Goal: Task Accomplishment & Management: Use online tool/utility

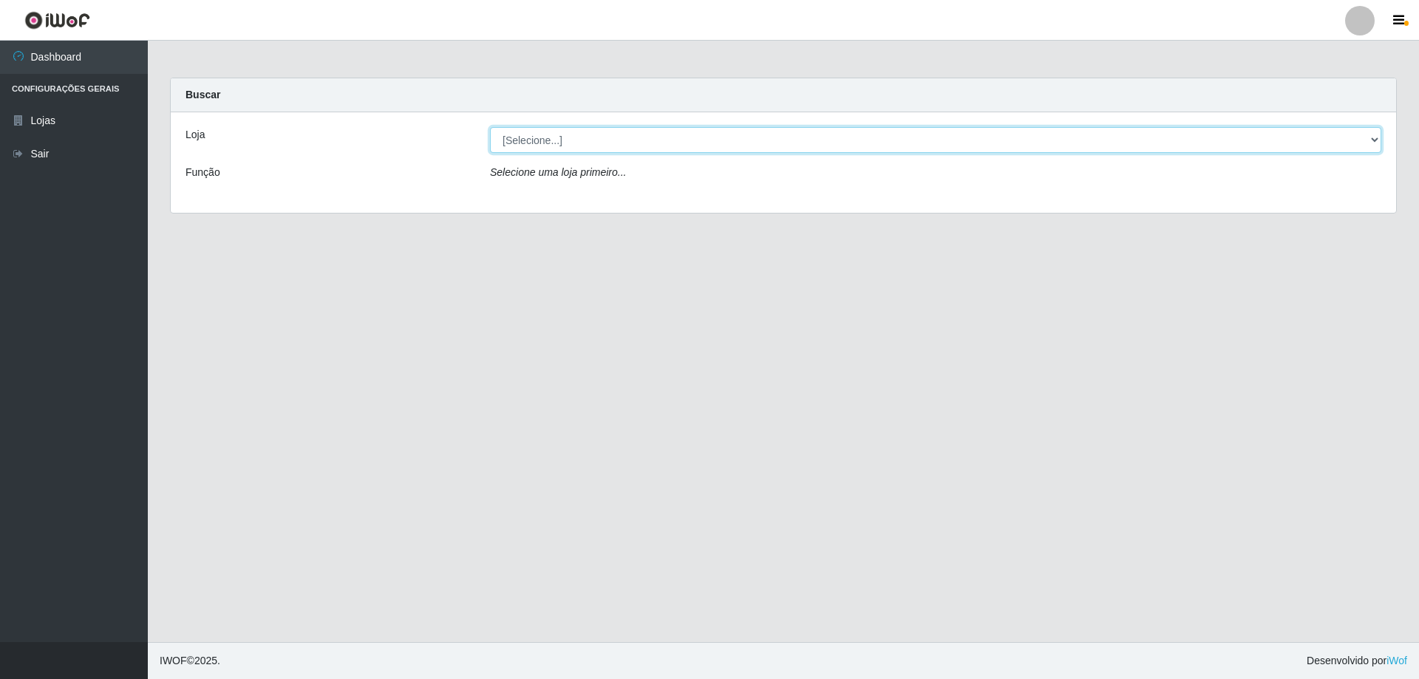
click at [1373, 143] on select "[Selecione...] Atacado Vem - [STREET_ADDRESS]" at bounding box center [935, 140] width 891 height 26
select select "461"
click at [490, 127] on select "[Selecione...] Atacado Vem - [STREET_ADDRESS]" at bounding box center [935, 140] width 891 height 26
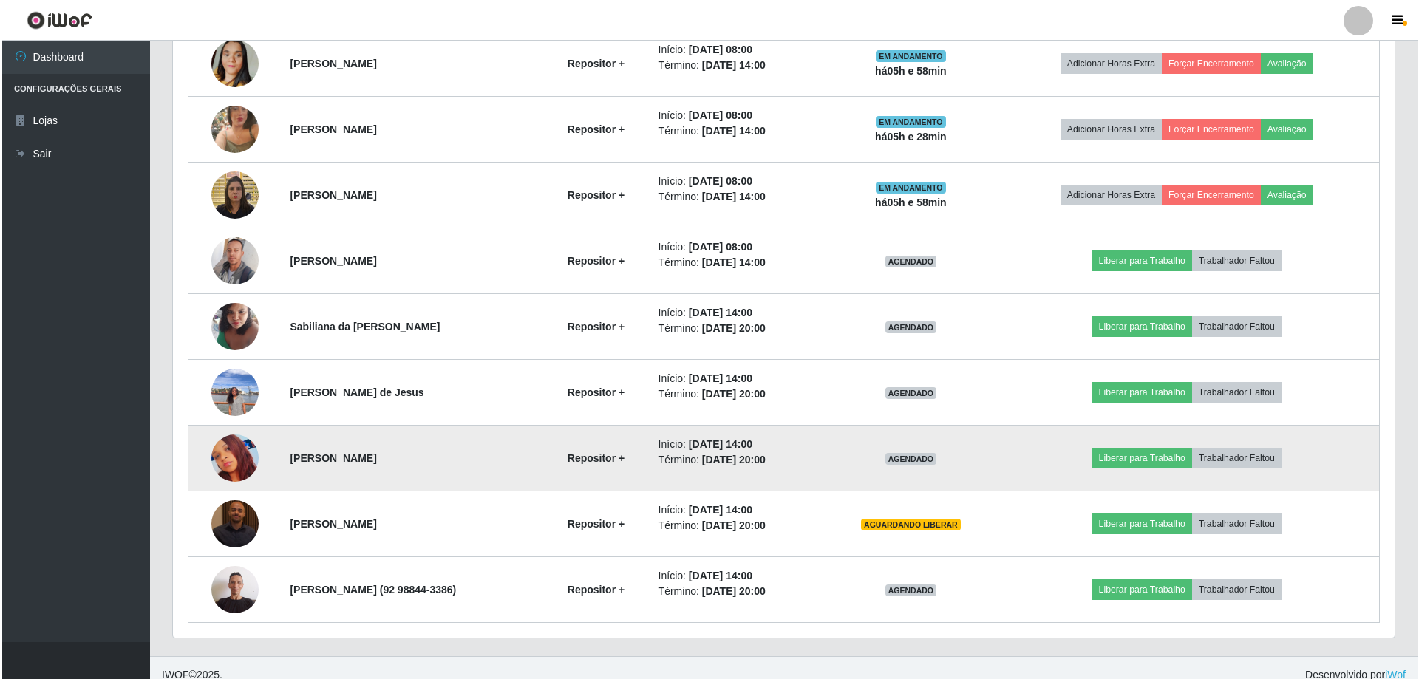
scroll to position [697, 0]
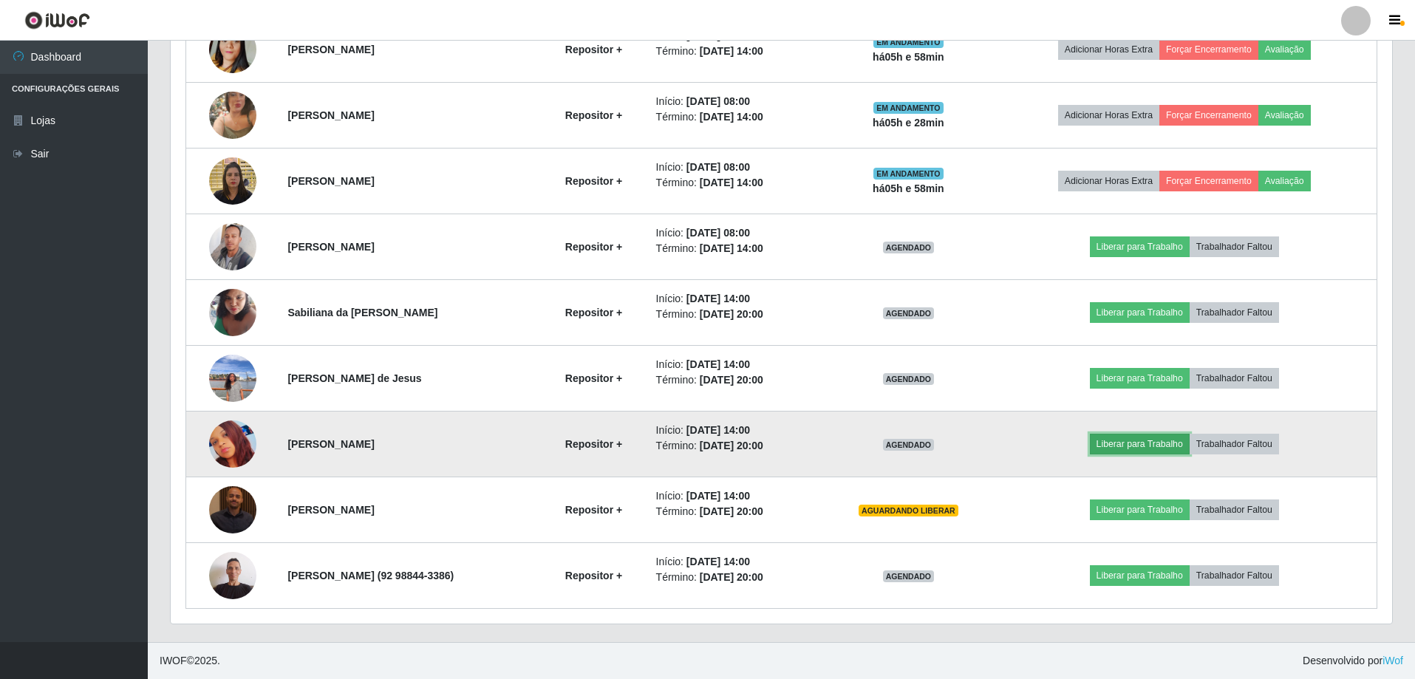
click at [1173, 444] on button "Liberar para Trabalho" at bounding box center [1140, 444] width 100 height 21
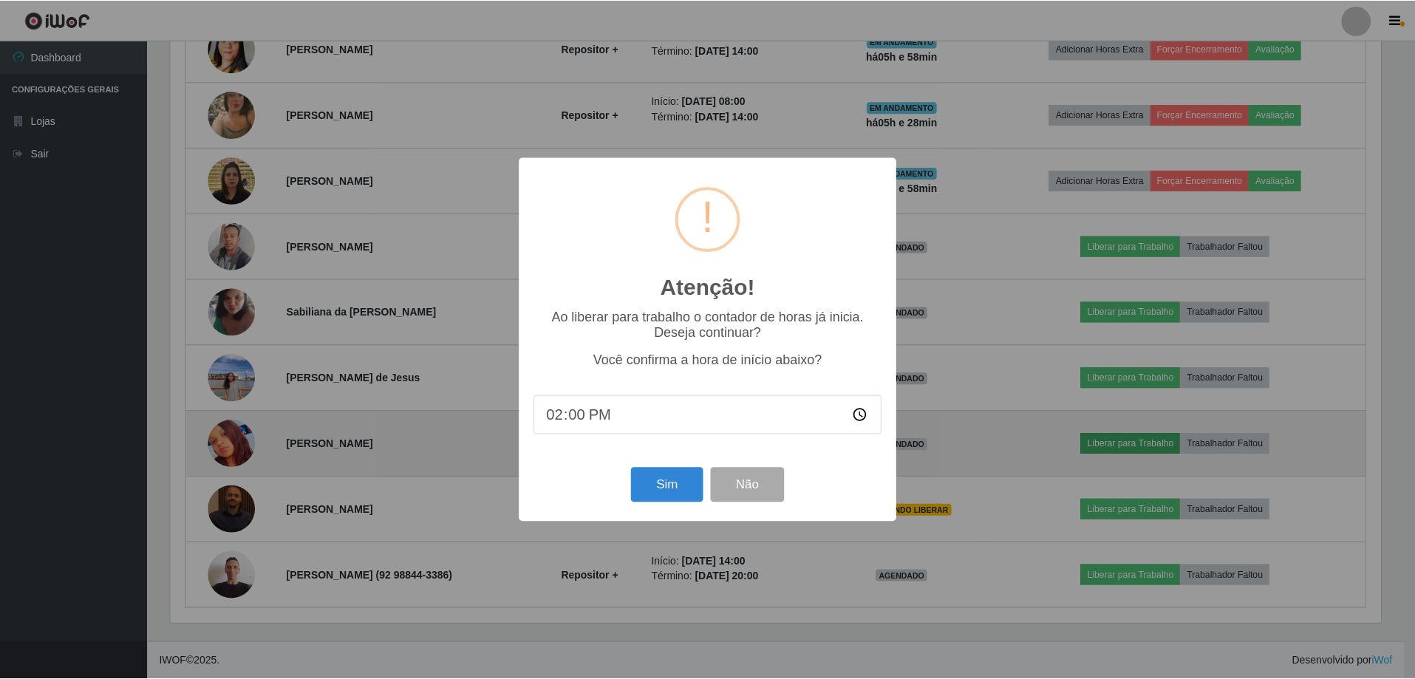
scroll to position [307, 1214]
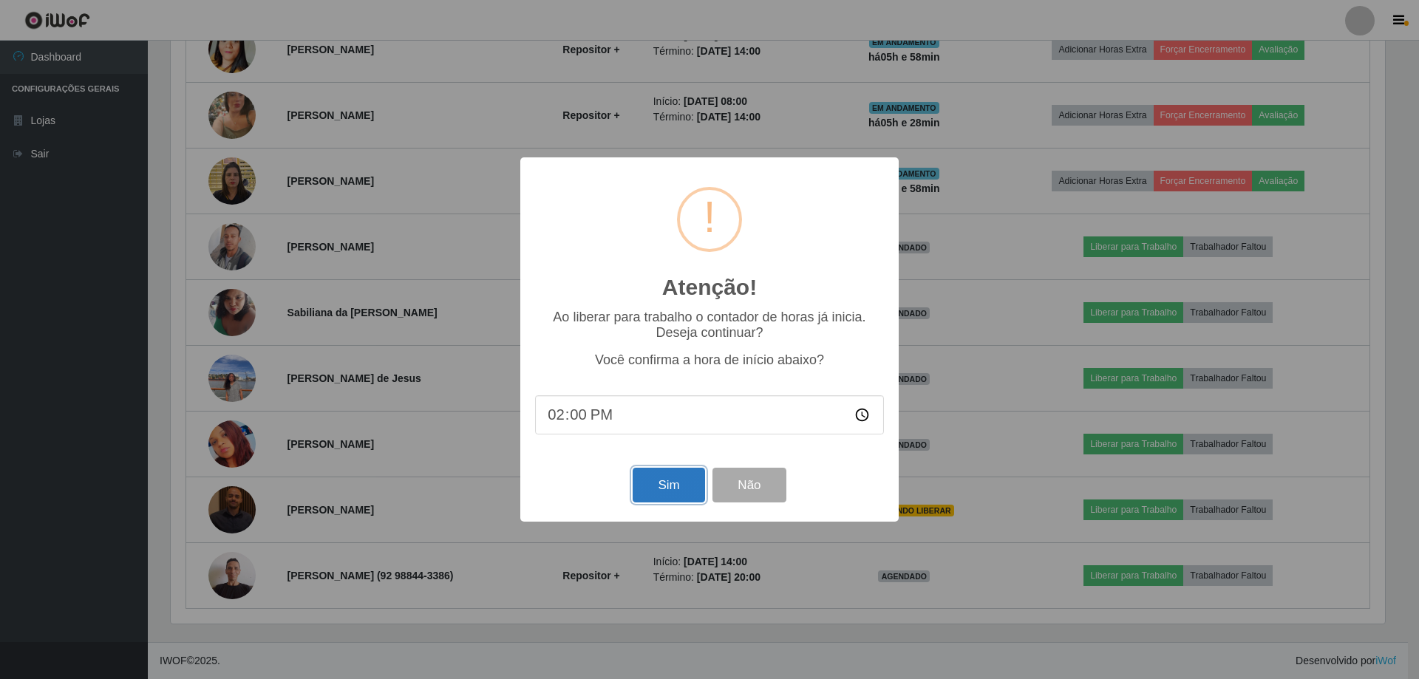
click at [672, 493] on button "Sim" at bounding box center [669, 485] width 72 height 35
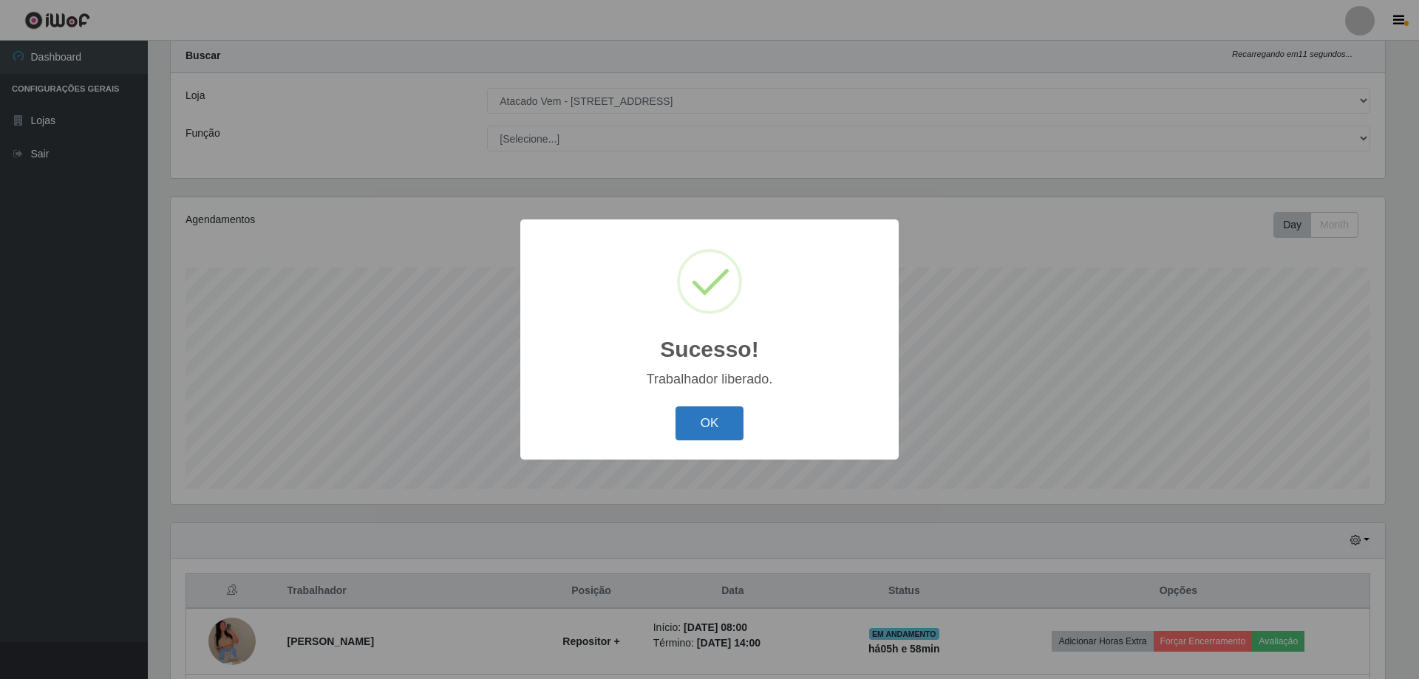
click at [716, 417] on button "OK" at bounding box center [709, 423] width 69 height 35
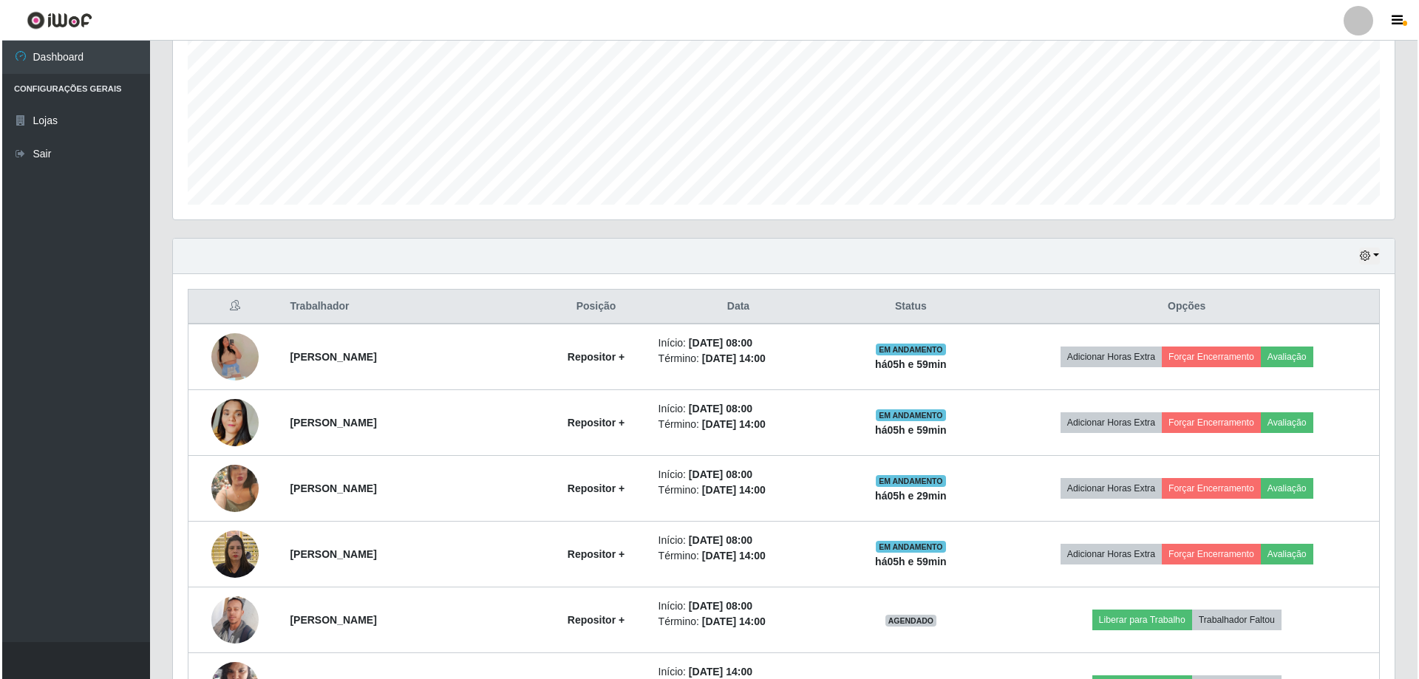
scroll to position [335, 0]
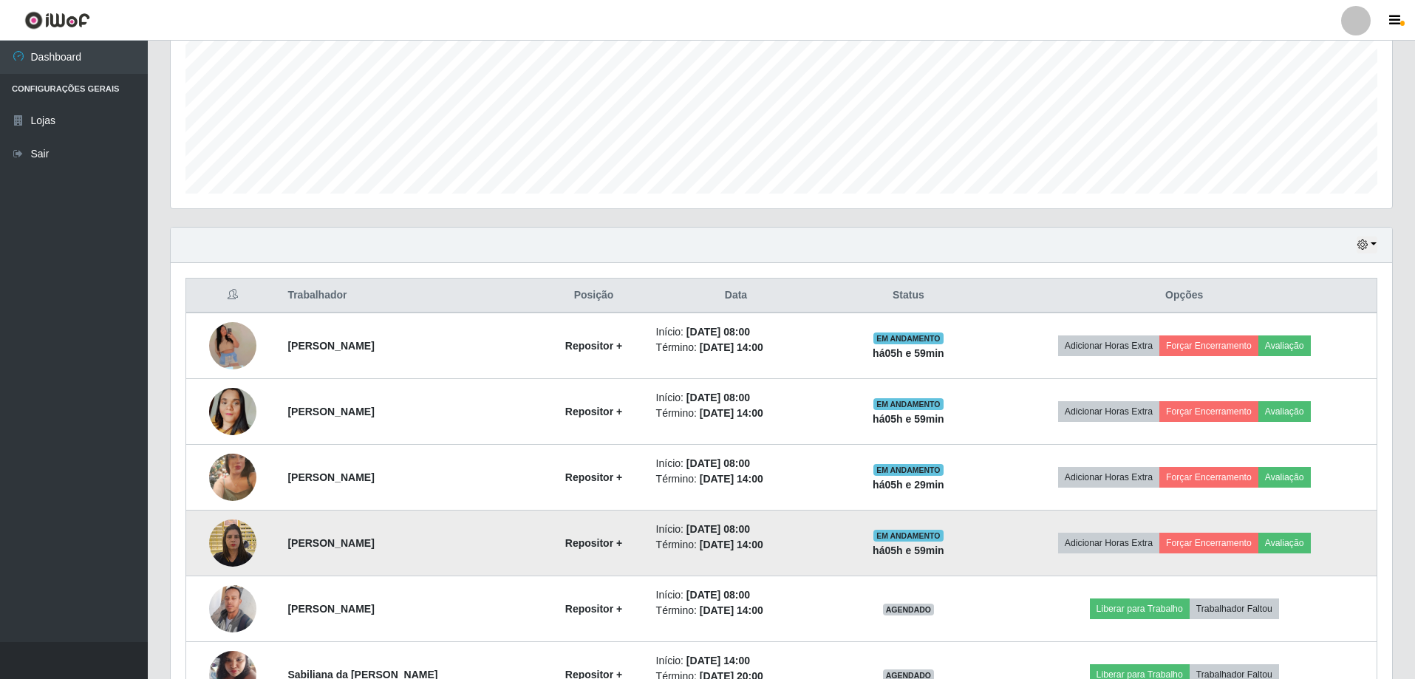
click at [1265, 530] on td "Adicionar Horas Extra Forçar Encerramento Avaliação" at bounding box center [1184, 544] width 385 height 66
click at [1238, 539] on button "Forçar Encerramento" at bounding box center [1208, 543] width 99 height 21
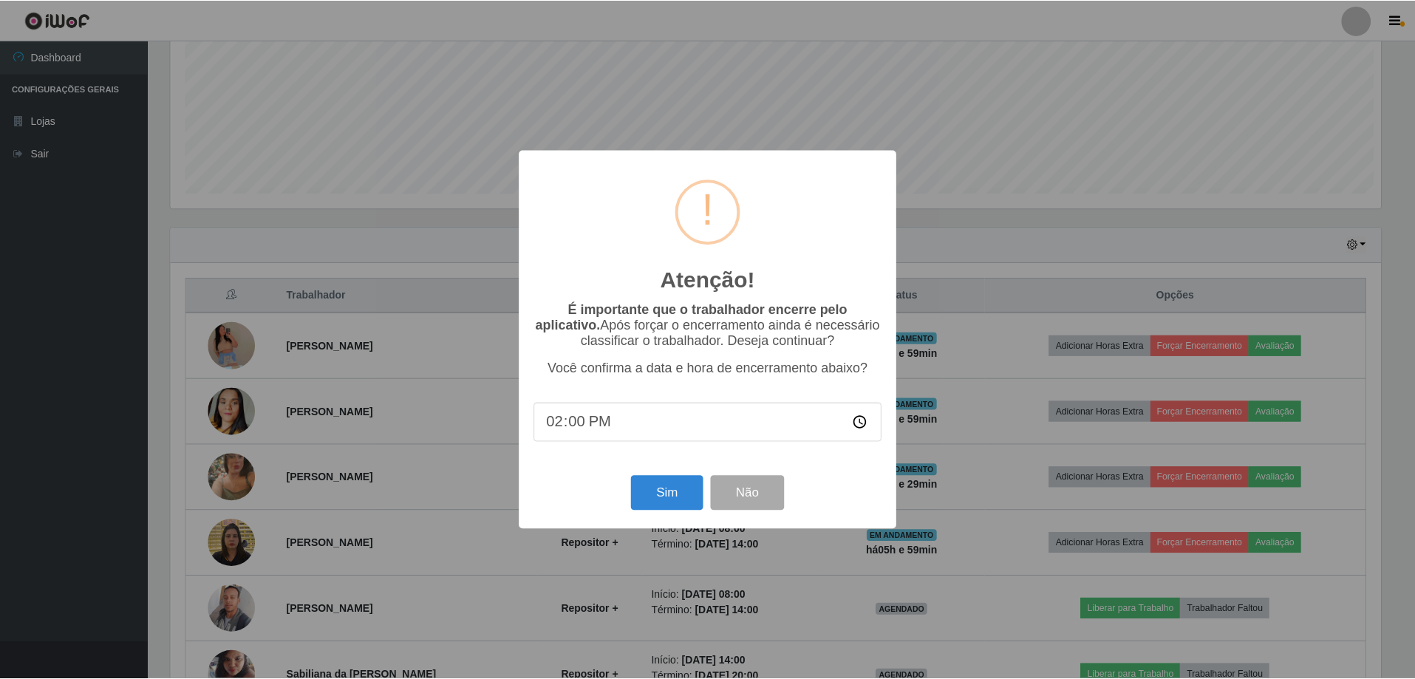
scroll to position [307, 1214]
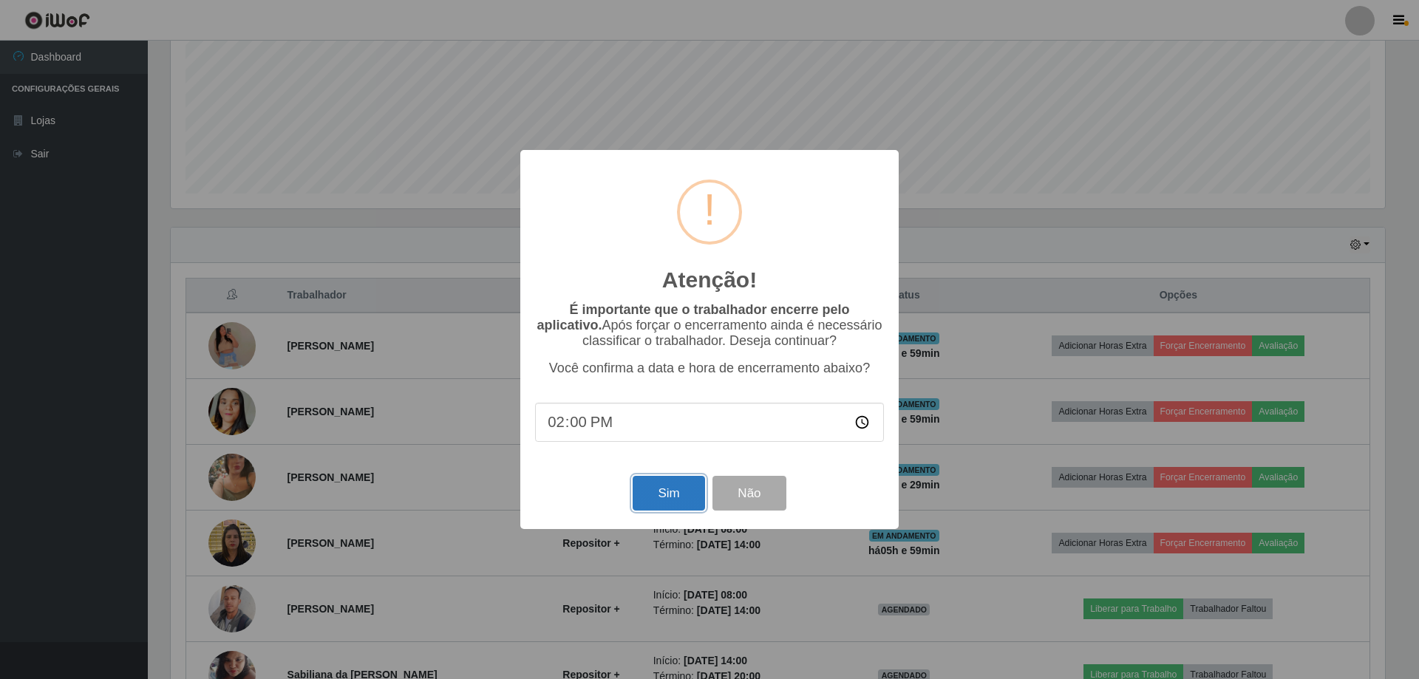
click at [684, 496] on button "Sim" at bounding box center [669, 493] width 72 height 35
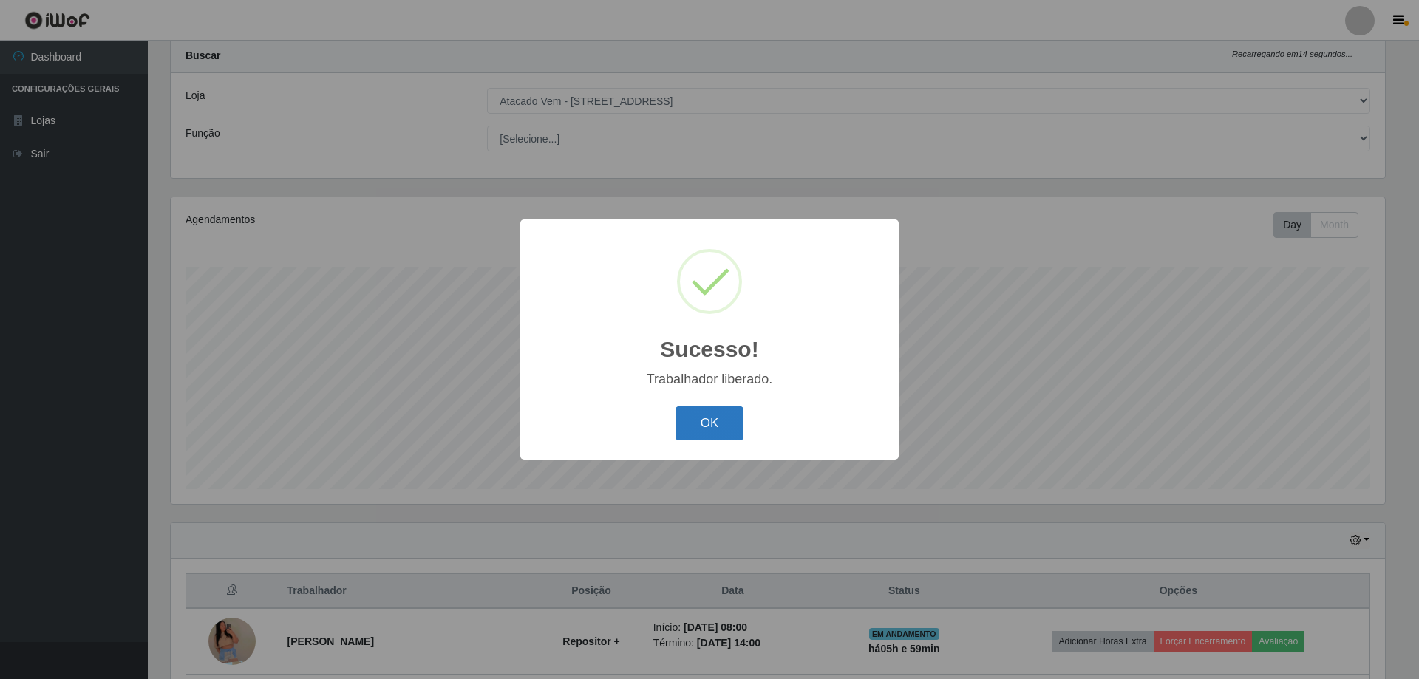
click at [708, 427] on button "OK" at bounding box center [709, 423] width 69 height 35
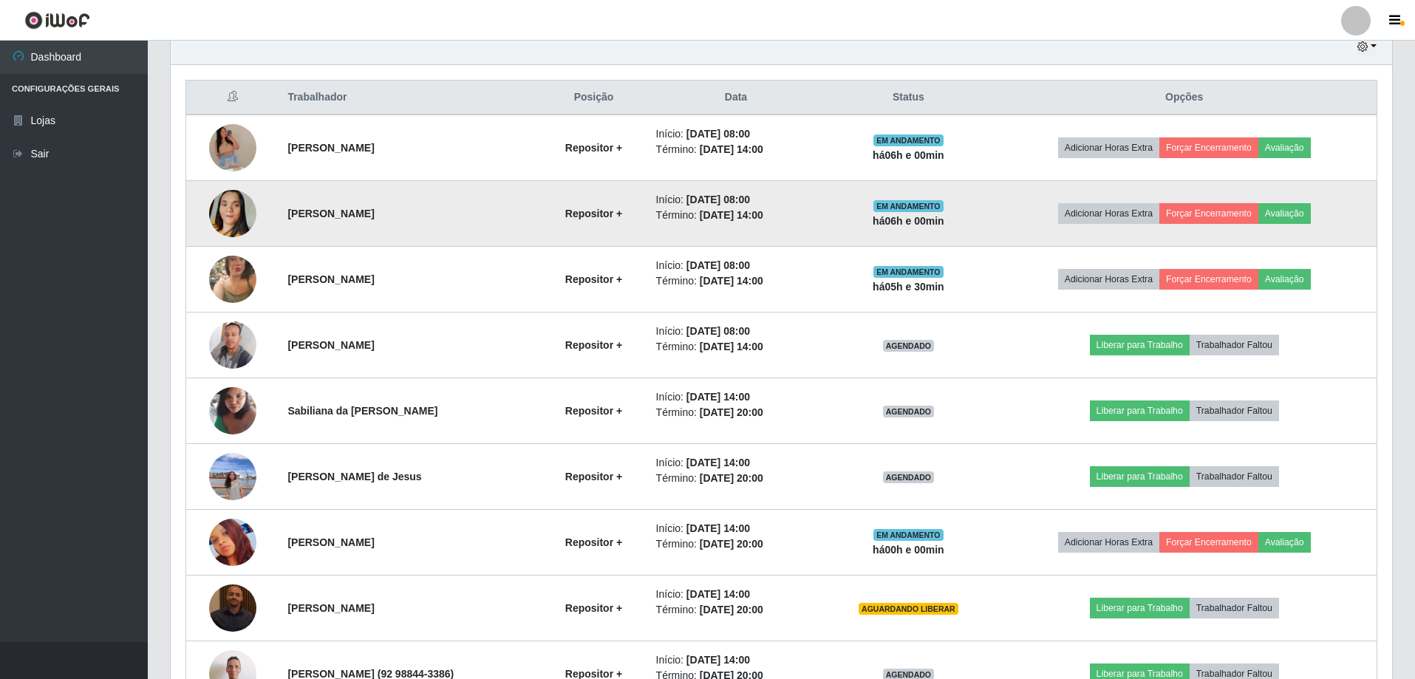
scroll to position [556, 0]
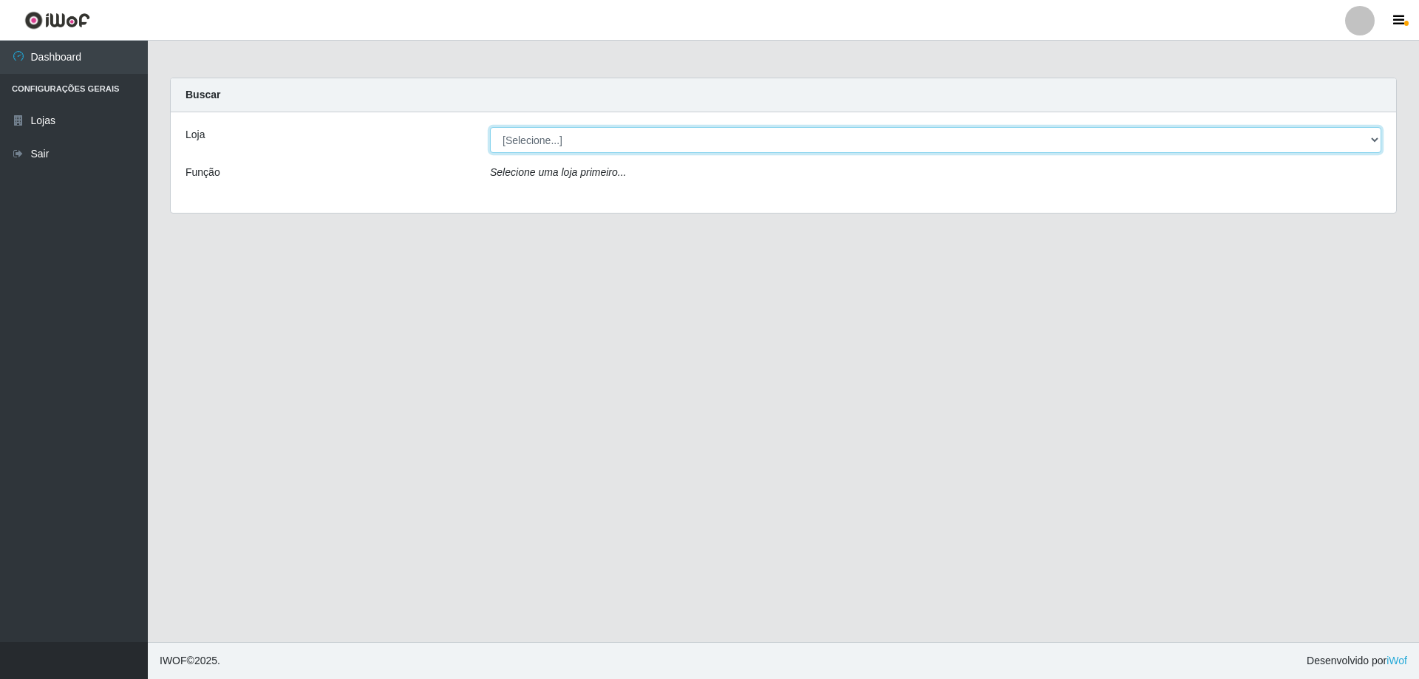
click at [1366, 146] on select "[Selecione...] Atacado Vem - [STREET_ADDRESS]" at bounding box center [935, 140] width 891 height 26
select select "461"
click at [490, 127] on select "[Selecione...] Atacado Vem - [STREET_ADDRESS]" at bounding box center [935, 140] width 891 height 26
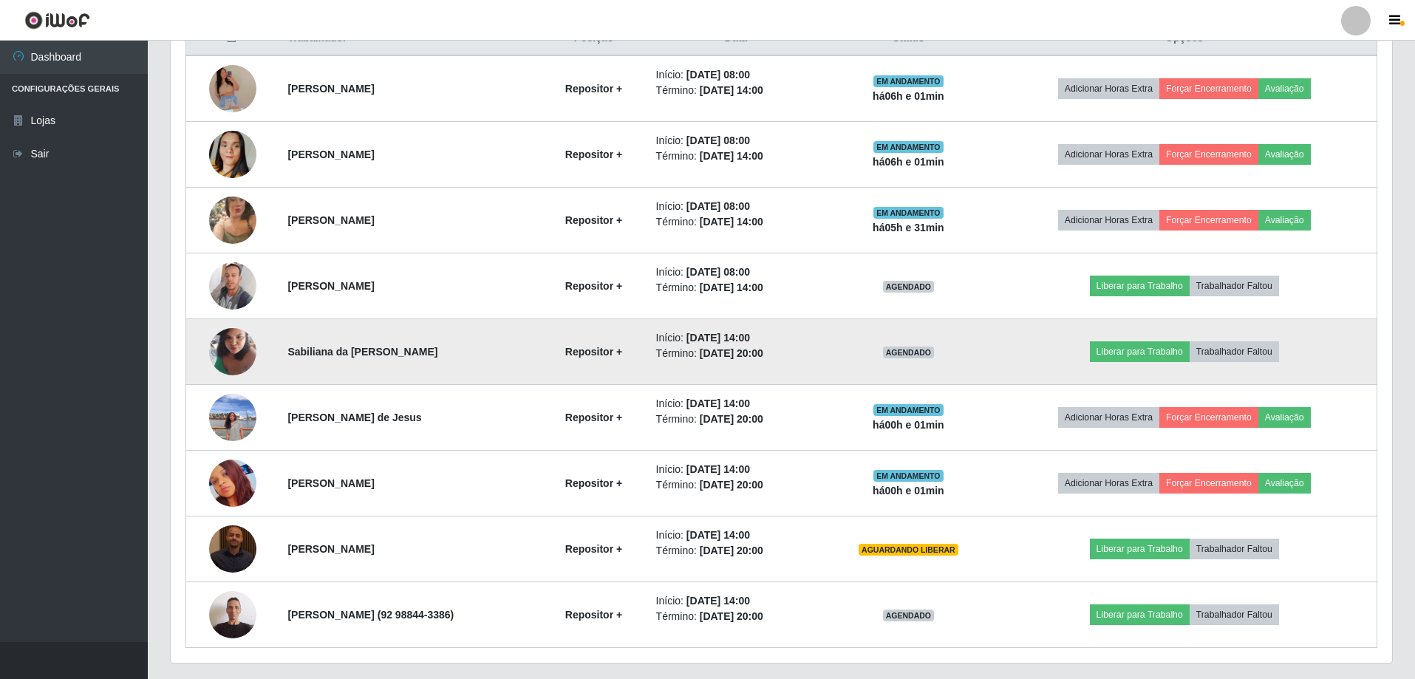
scroll to position [631, 0]
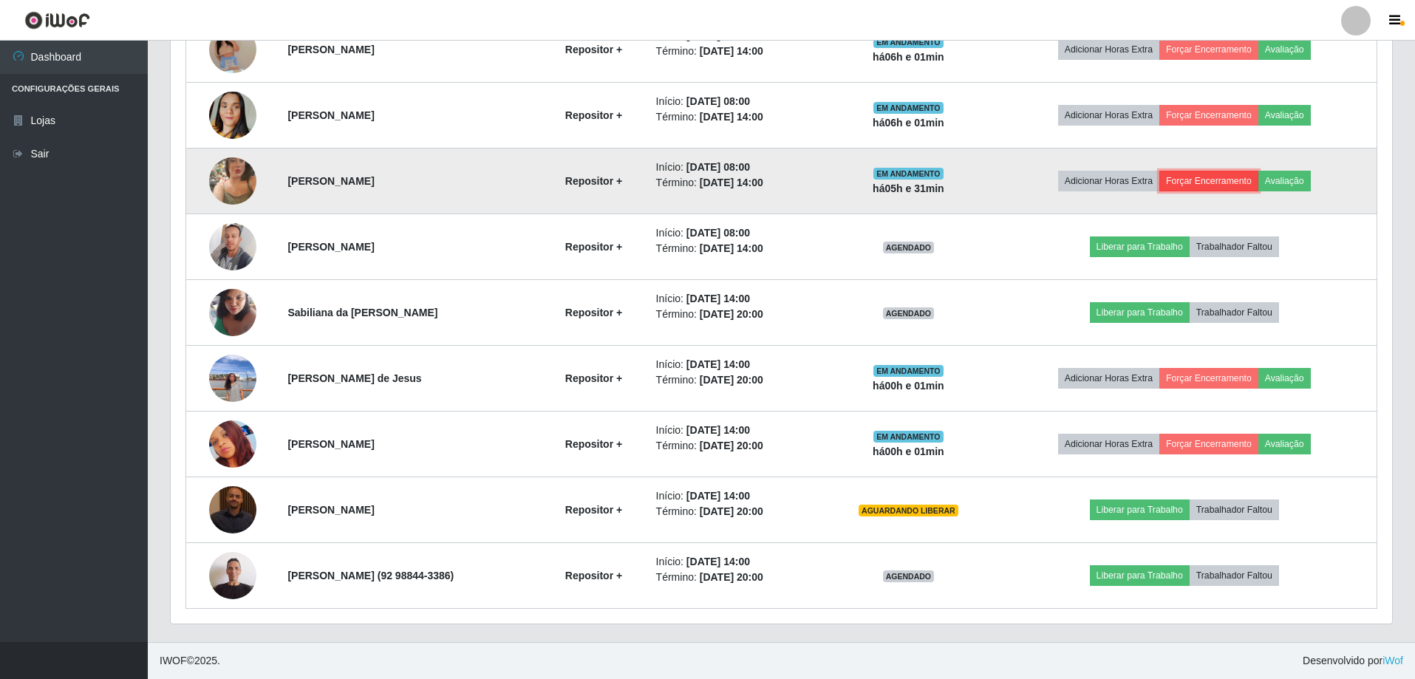
click at [1230, 179] on button "Forçar Encerramento" at bounding box center [1208, 181] width 99 height 21
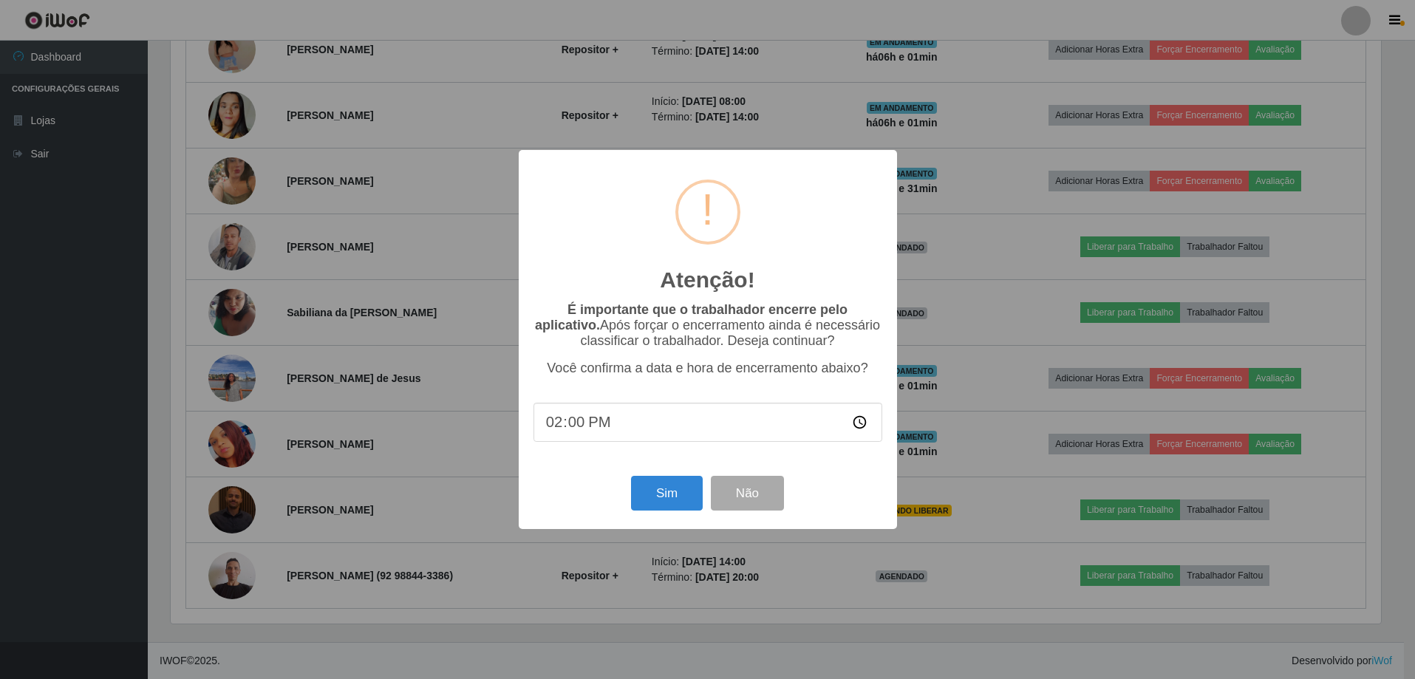
scroll to position [307, 1214]
click at [667, 500] on button "Sim" at bounding box center [669, 493] width 72 height 35
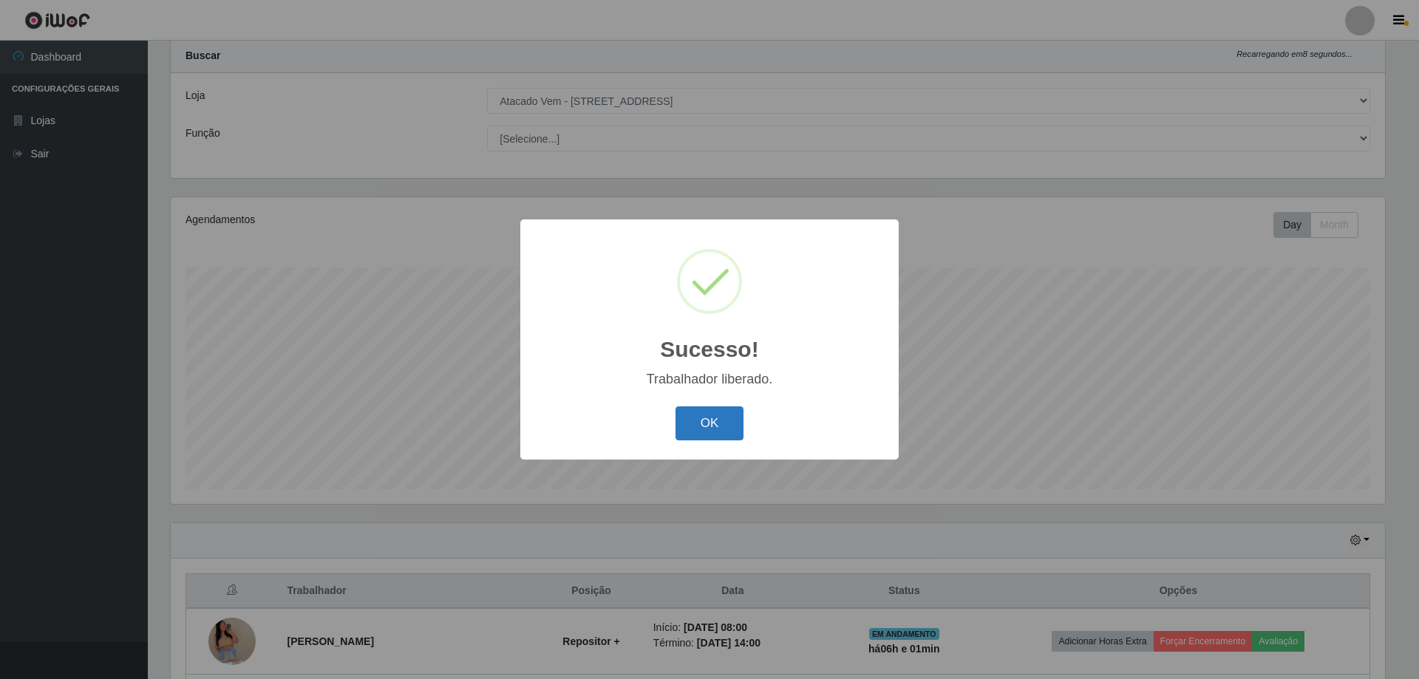
click at [718, 419] on button "OK" at bounding box center [709, 423] width 69 height 35
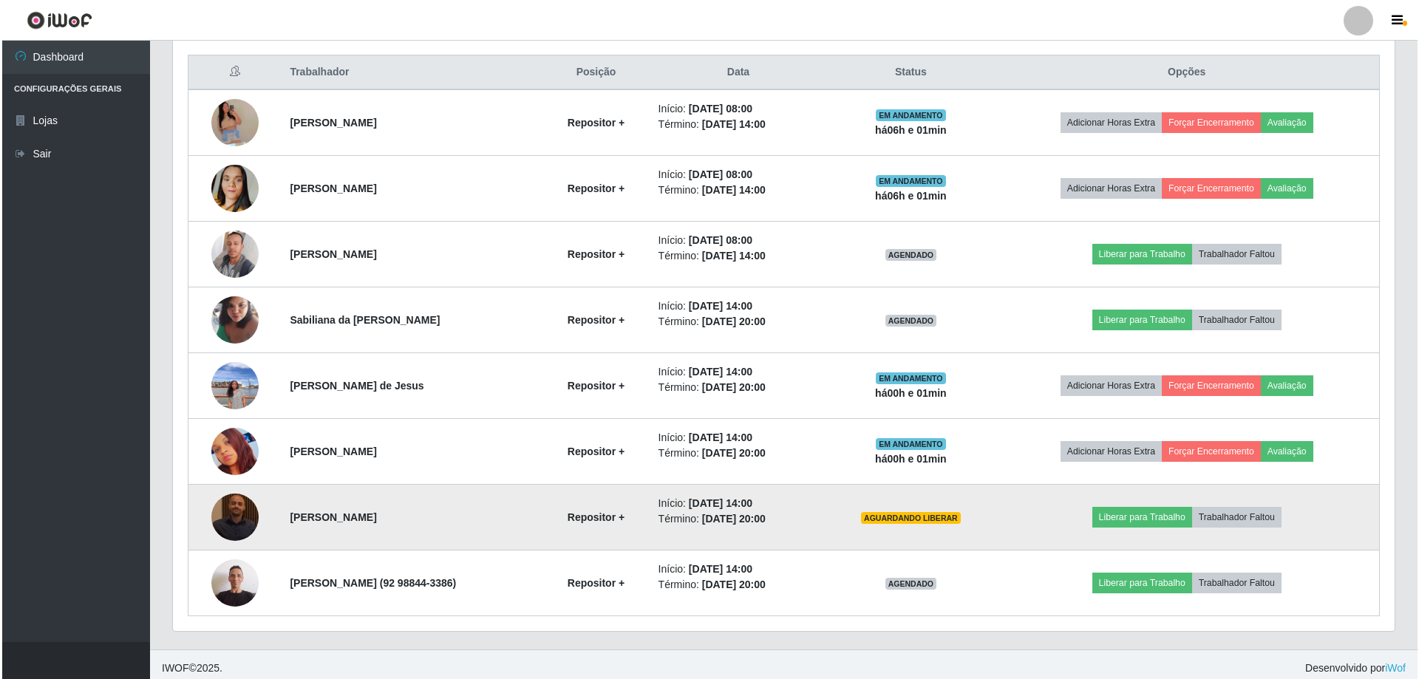
scroll to position [565, 0]
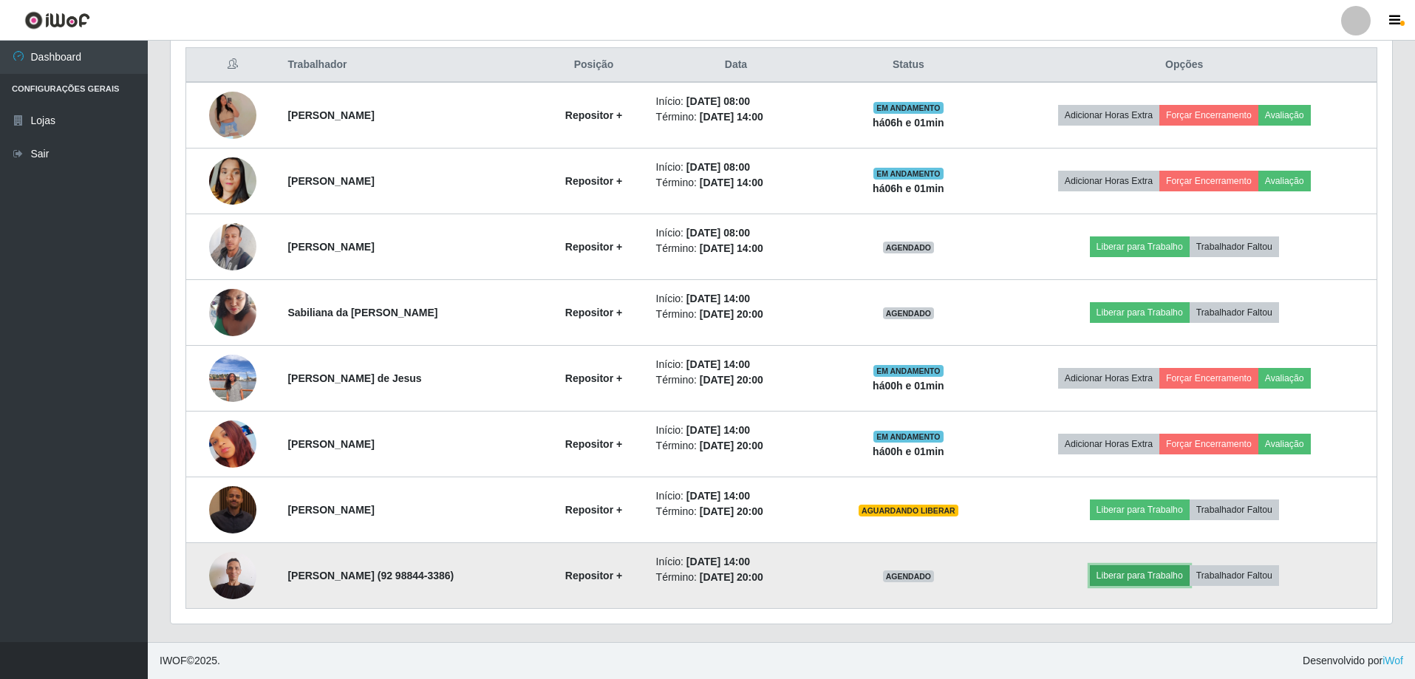
click at [1151, 577] on button "Liberar para Trabalho" at bounding box center [1140, 575] width 100 height 21
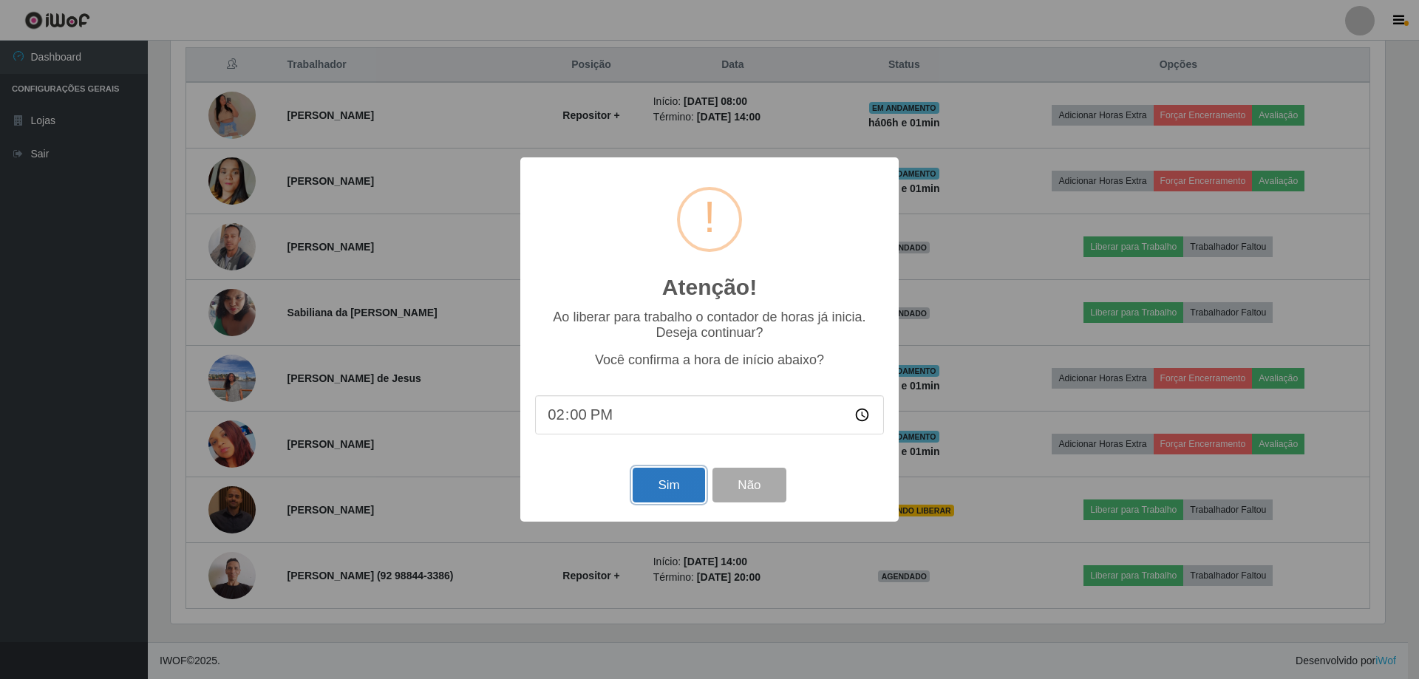
click at [667, 483] on button "Sim" at bounding box center [669, 485] width 72 height 35
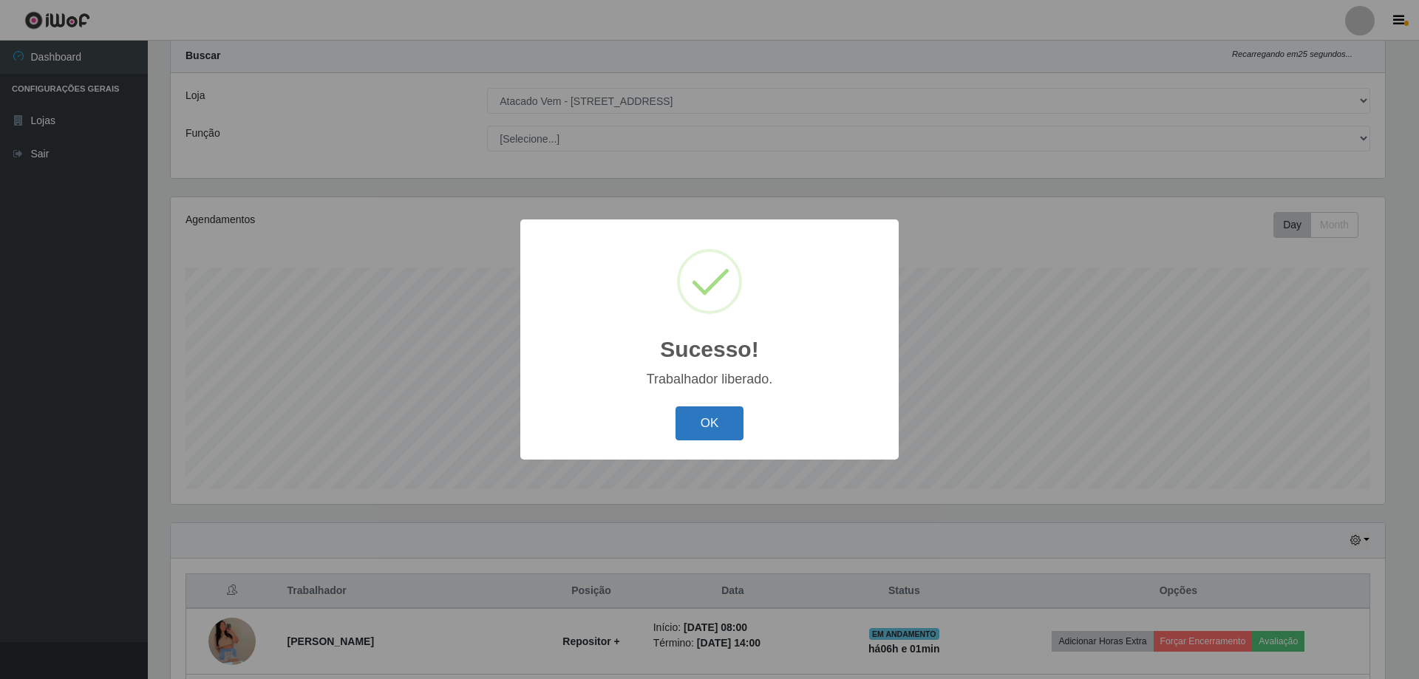
click at [720, 428] on button "OK" at bounding box center [709, 423] width 69 height 35
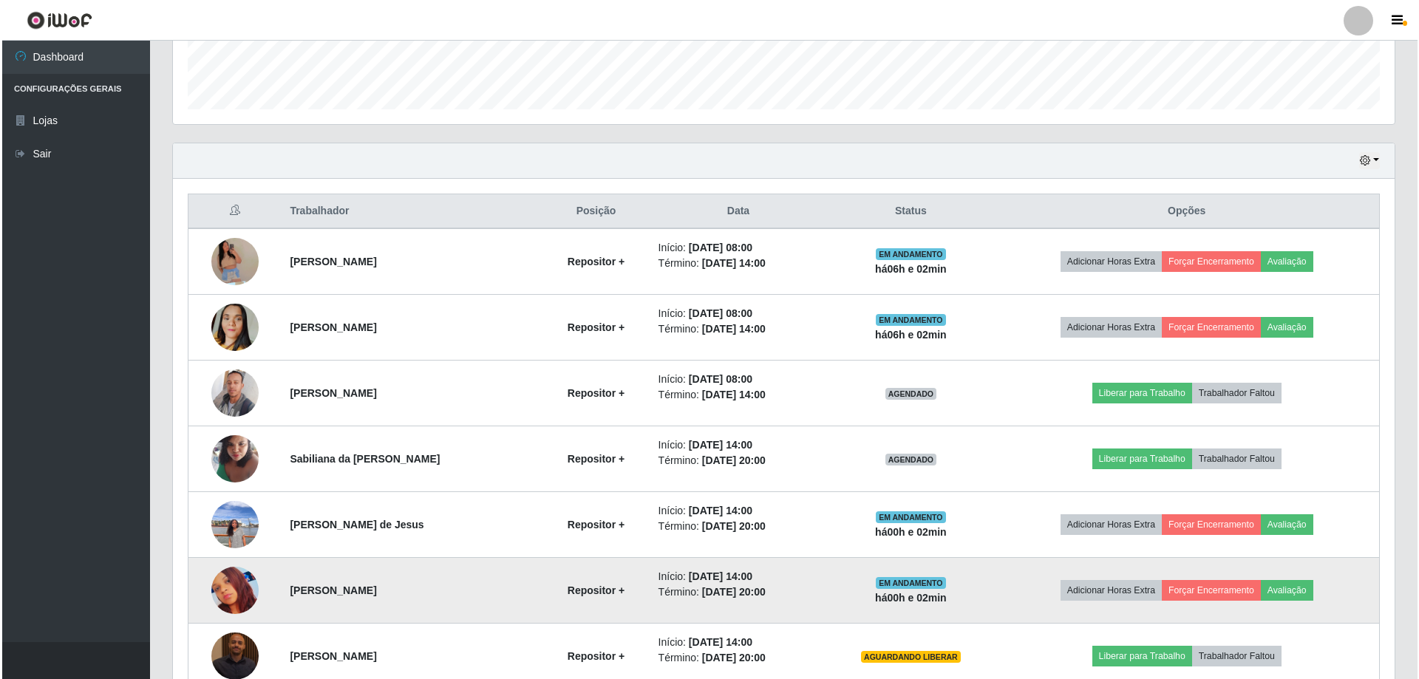
scroll to position [270, 0]
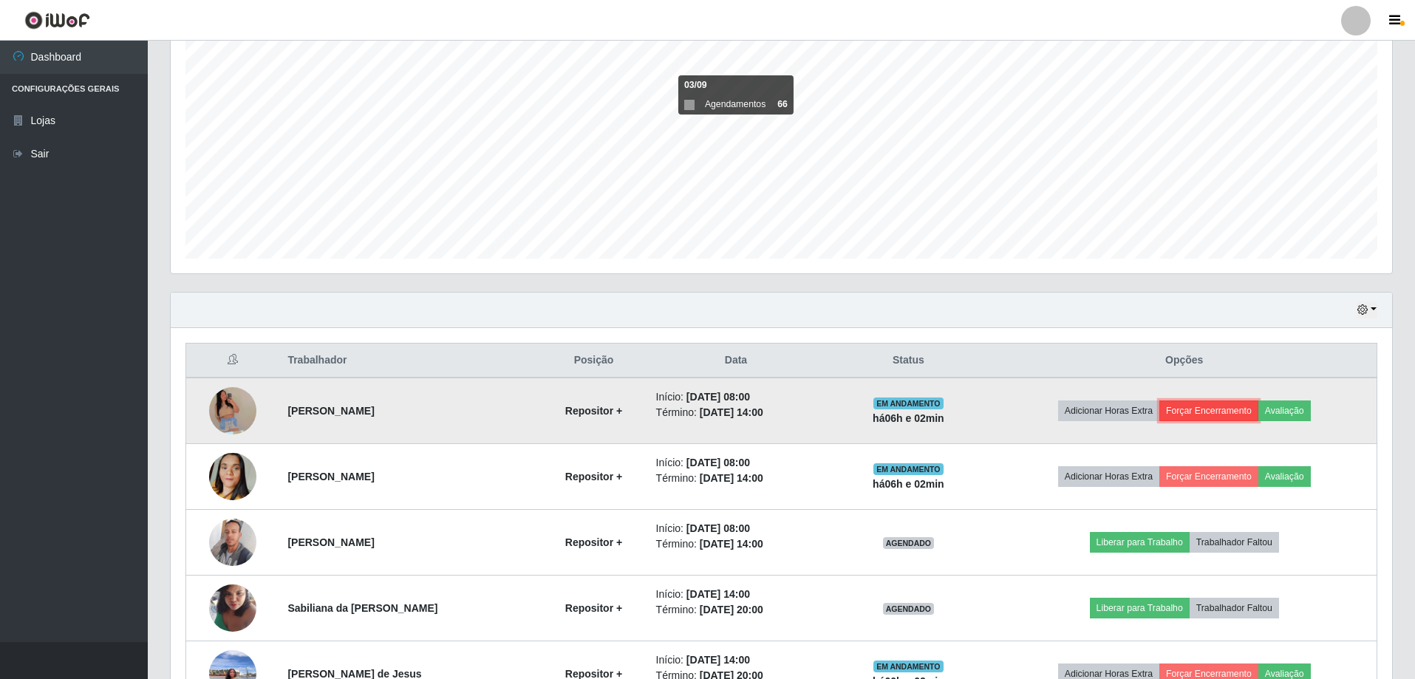
click at [1228, 415] on button "Forçar Encerramento" at bounding box center [1208, 411] width 99 height 21
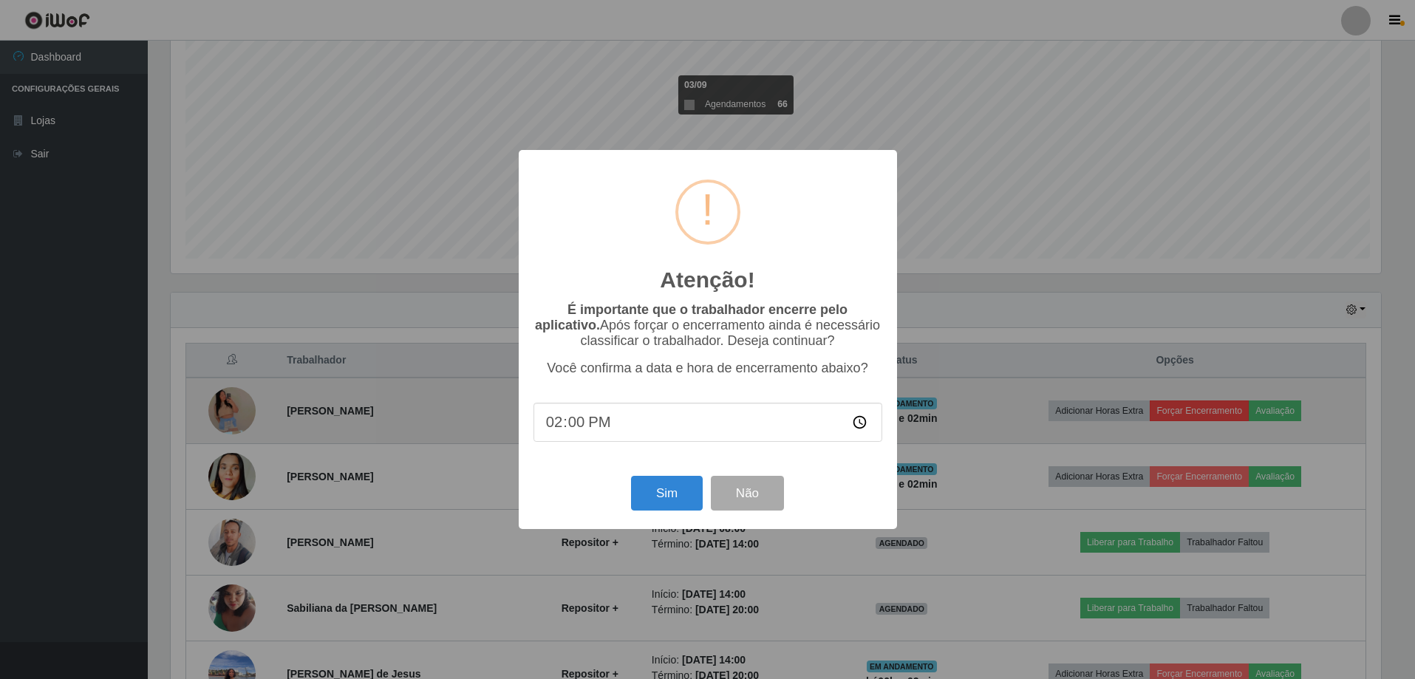
scroll to position [307, 1214]
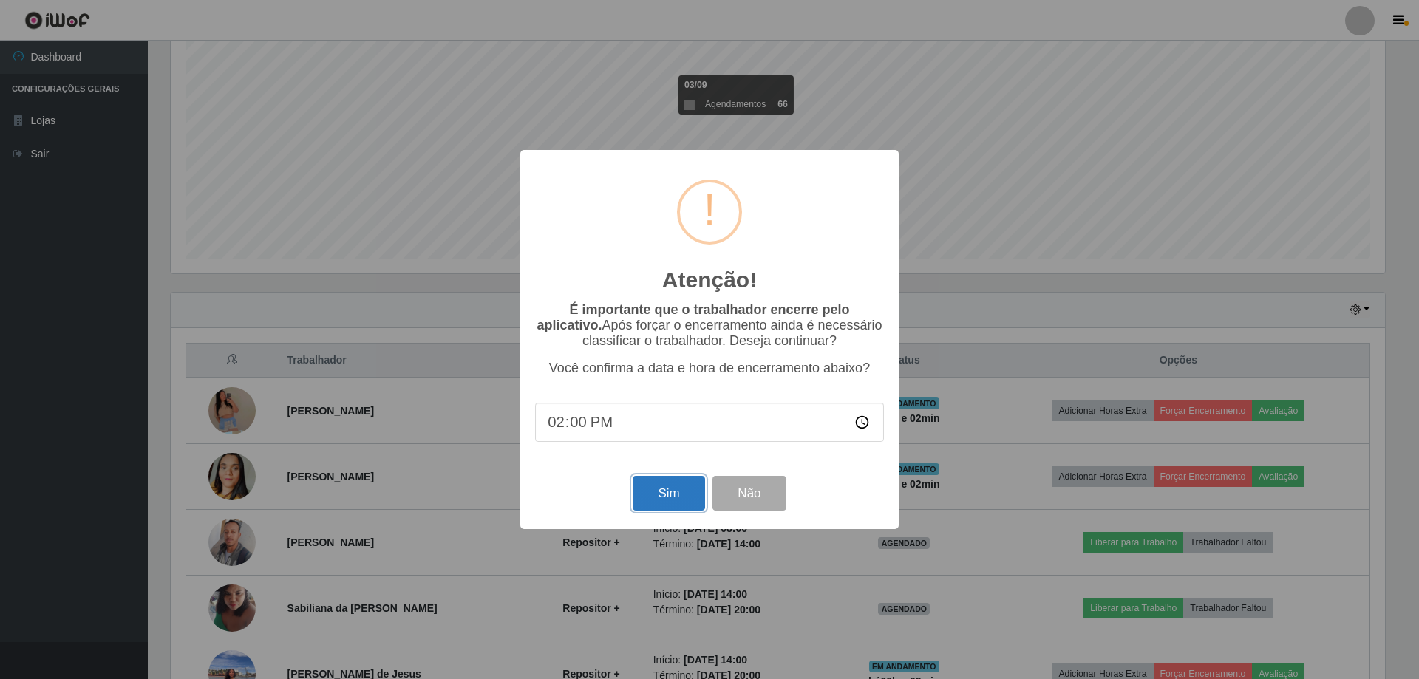
click at [660, 498] on button "Sim" at bounding box center [669, 493] width 72 height 35
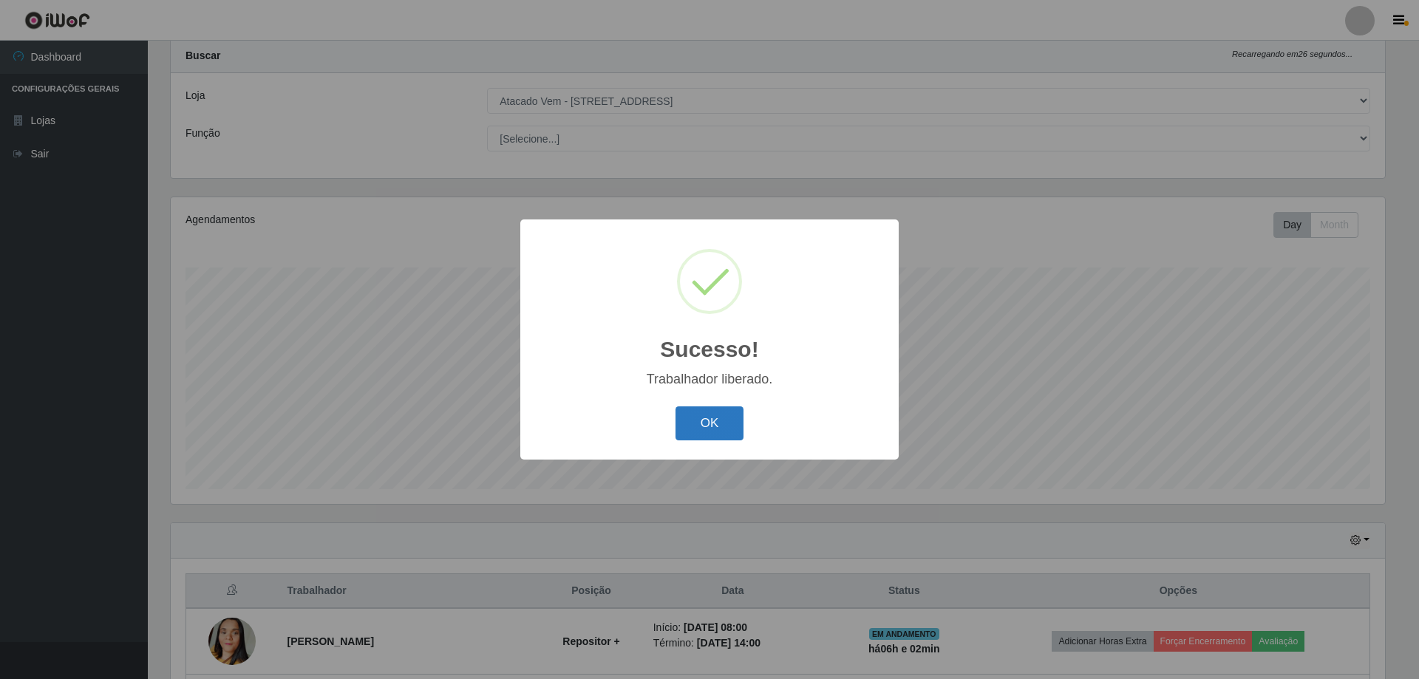
click at [729, 419] on button "OK" at bounding box center [709, 423] width 69 height 35
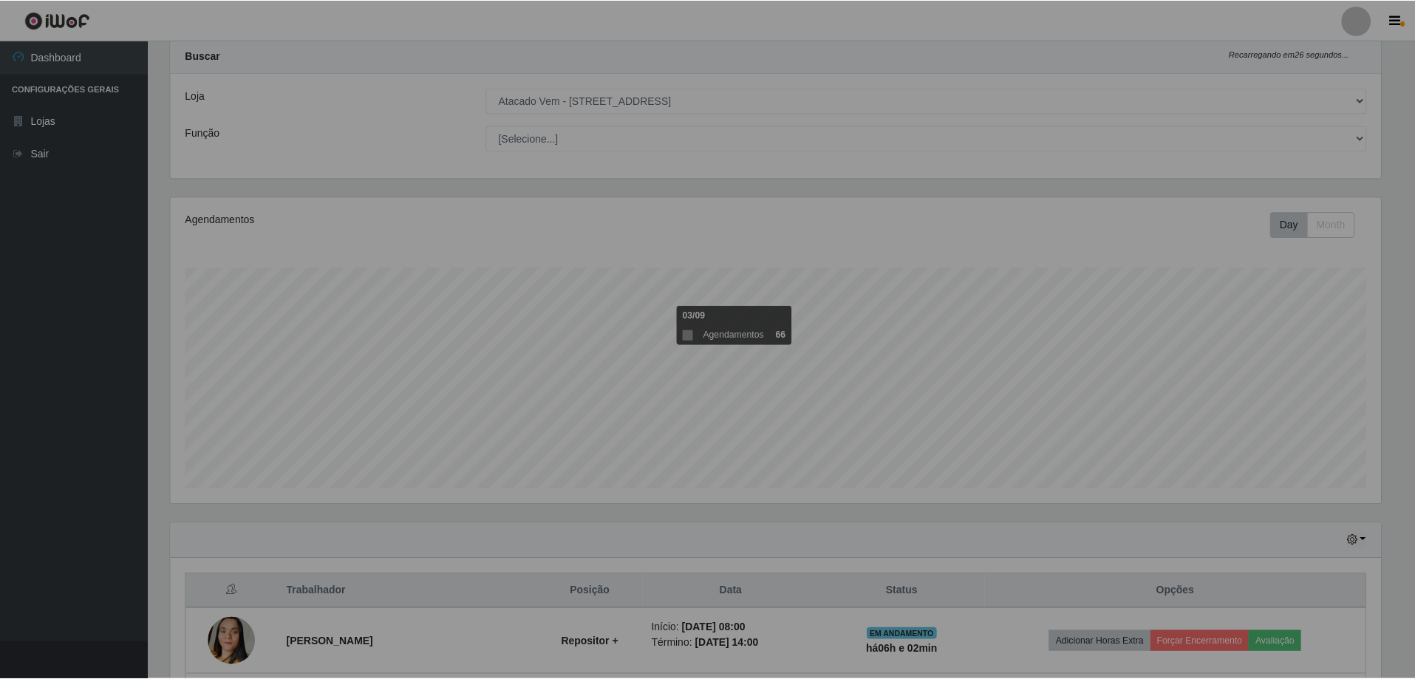
scroll to position [307, 1221]
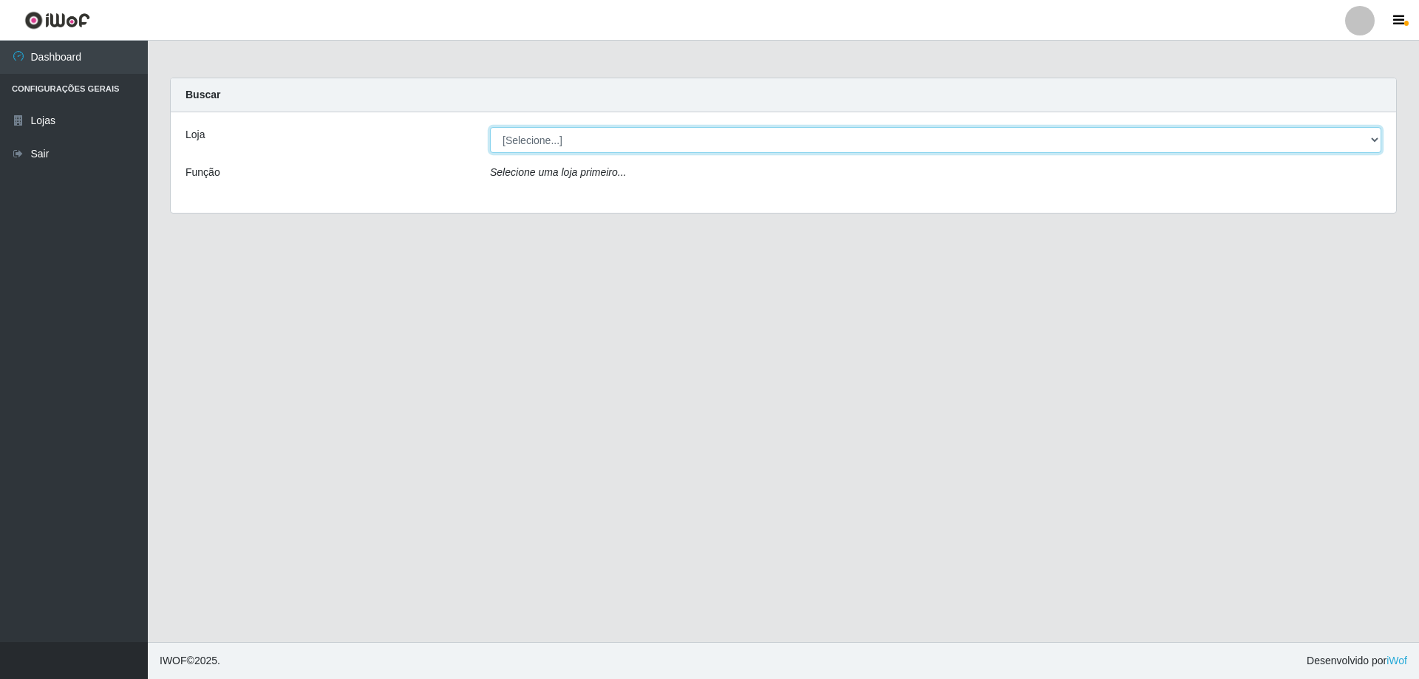
drag, startPoint x: 552, startPoint y: 149, endPoint x: 555, endPoint y: 142, distance: 8.0
click at [552, 149] on select "[Selecione...] Atacado Vem - [STREET_ADDRESS]" at bounding box center [935, 140] width 891 height 26
select select "461"
click at [490, 127] on select "[Selecione...] Atacado Vem - [STREET_ADDRESS]" at bounding box center [935, 140] width 891 height 26
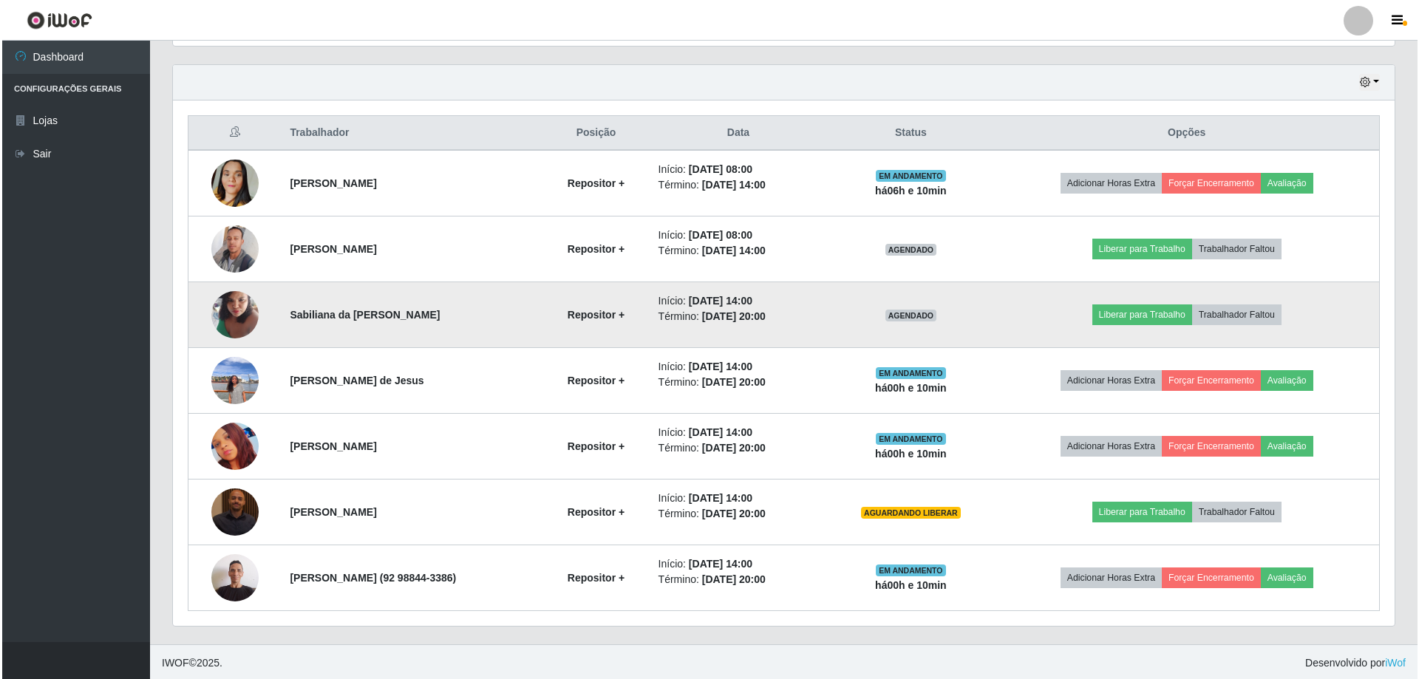
scroll to position [500, 0]
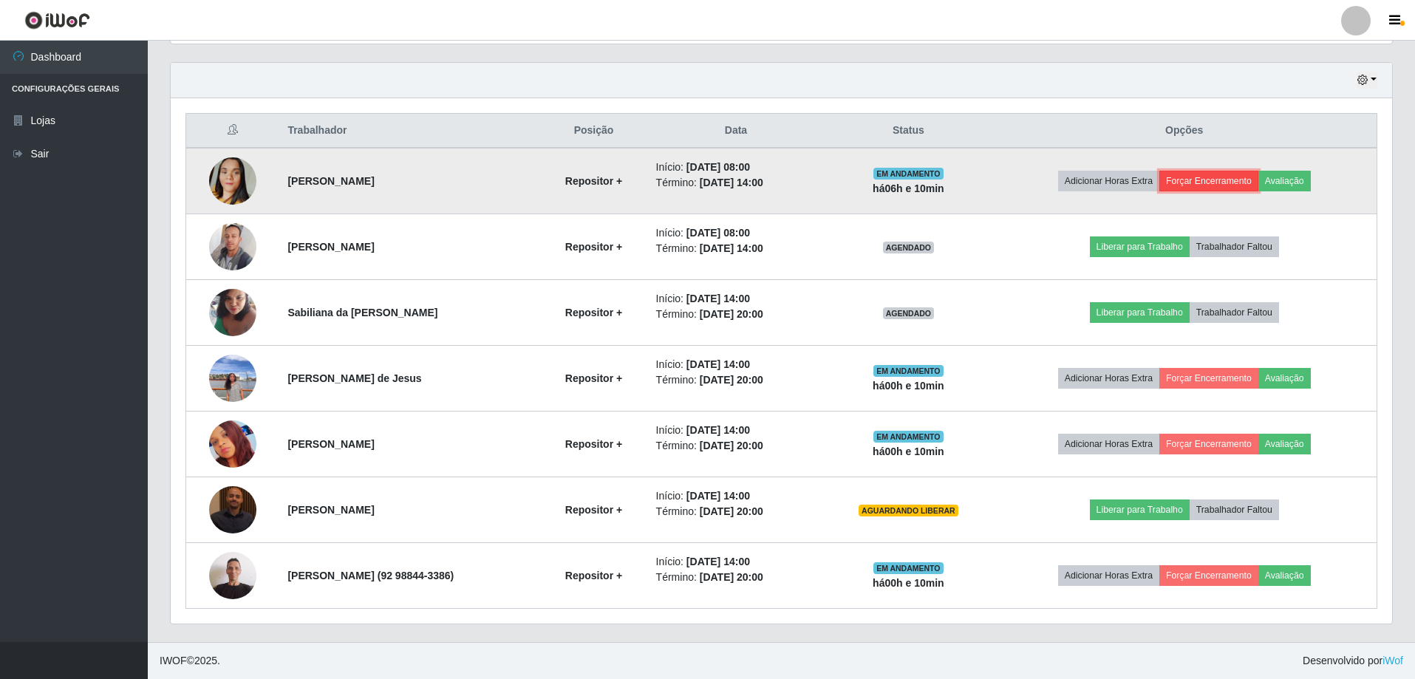
click at [1228, 173] on button "Forçar Encerramento" at bounding box center [1208, 181] width 99 height 21
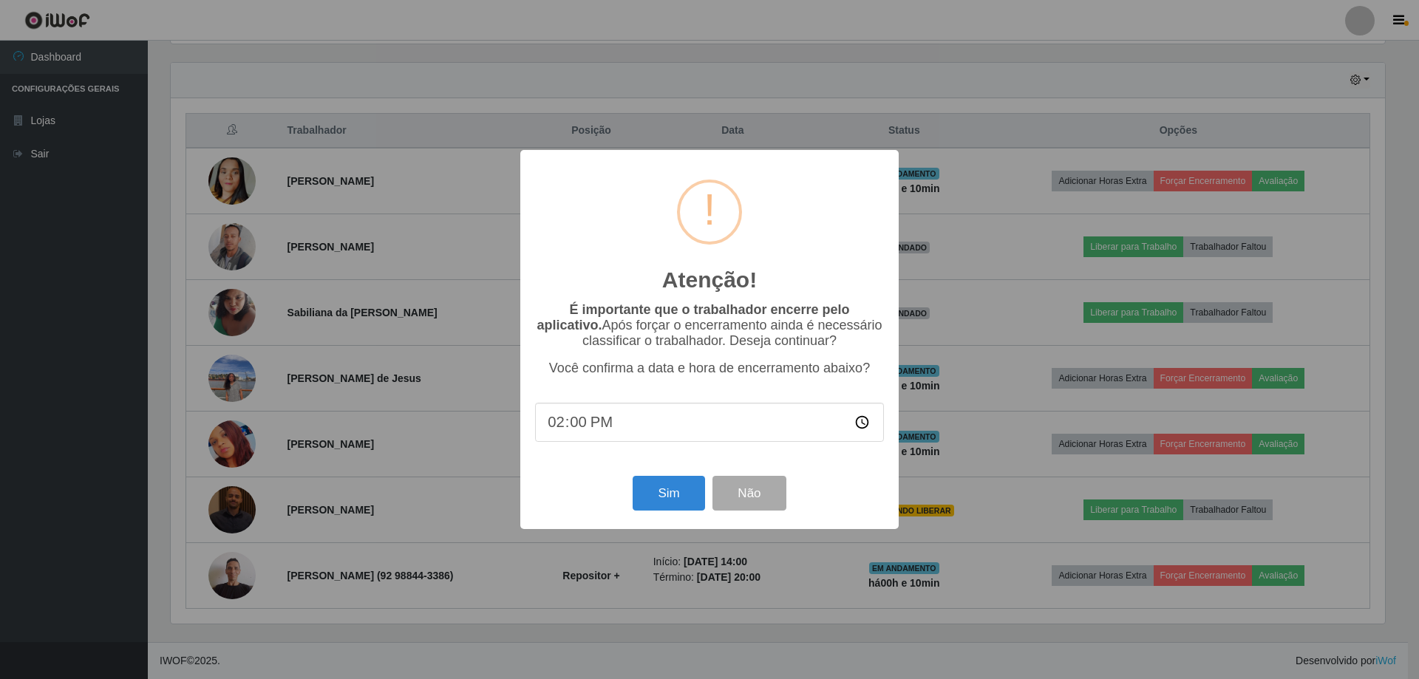
click at [657, 429] on input "14:00" at bounding box center [709, 422] width 349 height 39
click at [582, 429] on input "14:00" at bounding box center [709, 422] width 349 height 39
type input "14:10"
click at [668, 504] on button "Sim" at bounding box center [669, 493] width 72 height 35
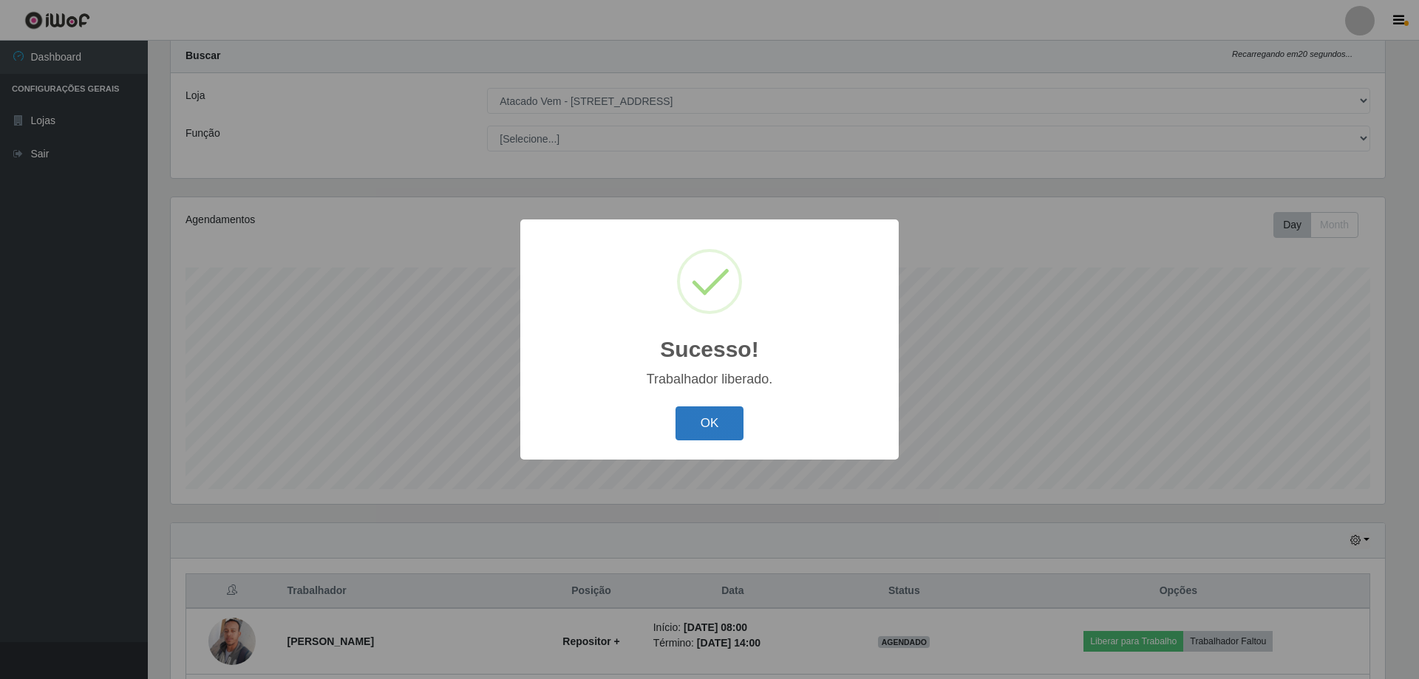
click at [711, 429] on button "OK" at bounding box center [709, 423] width 69 height 35
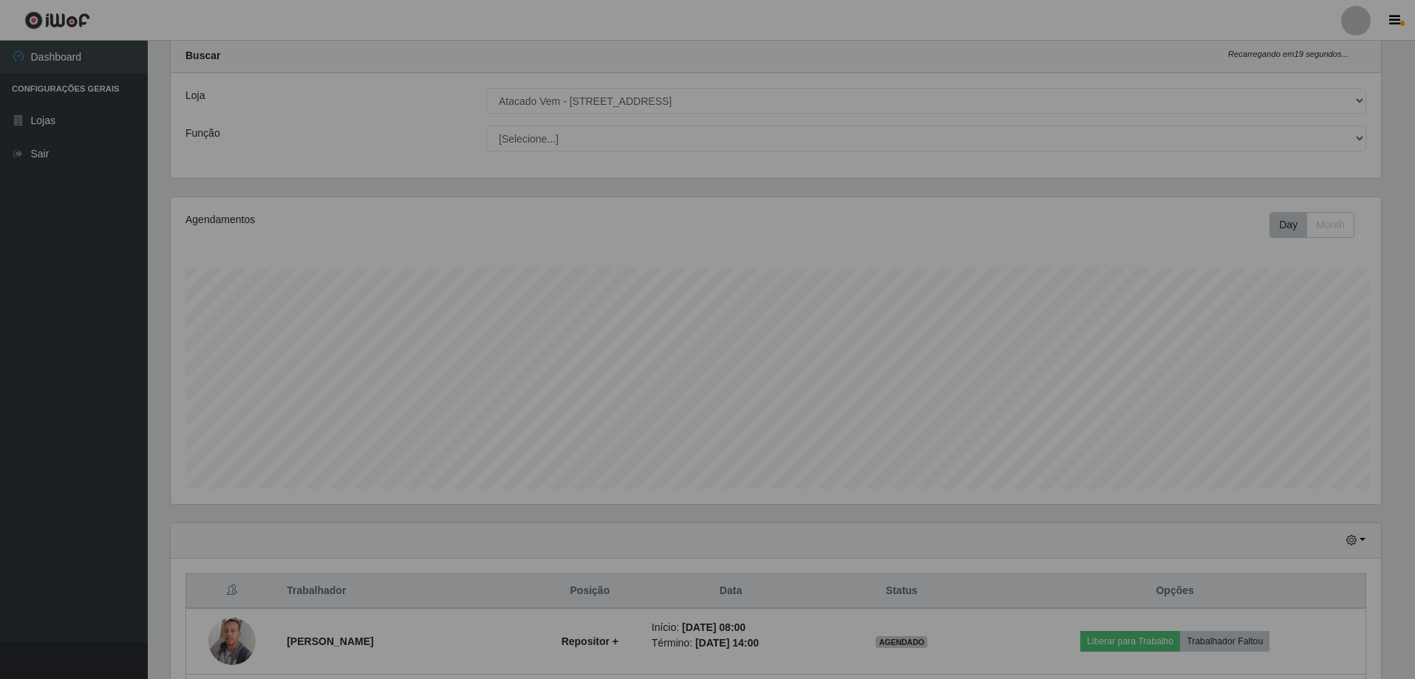
scroll to position [307, 1221]
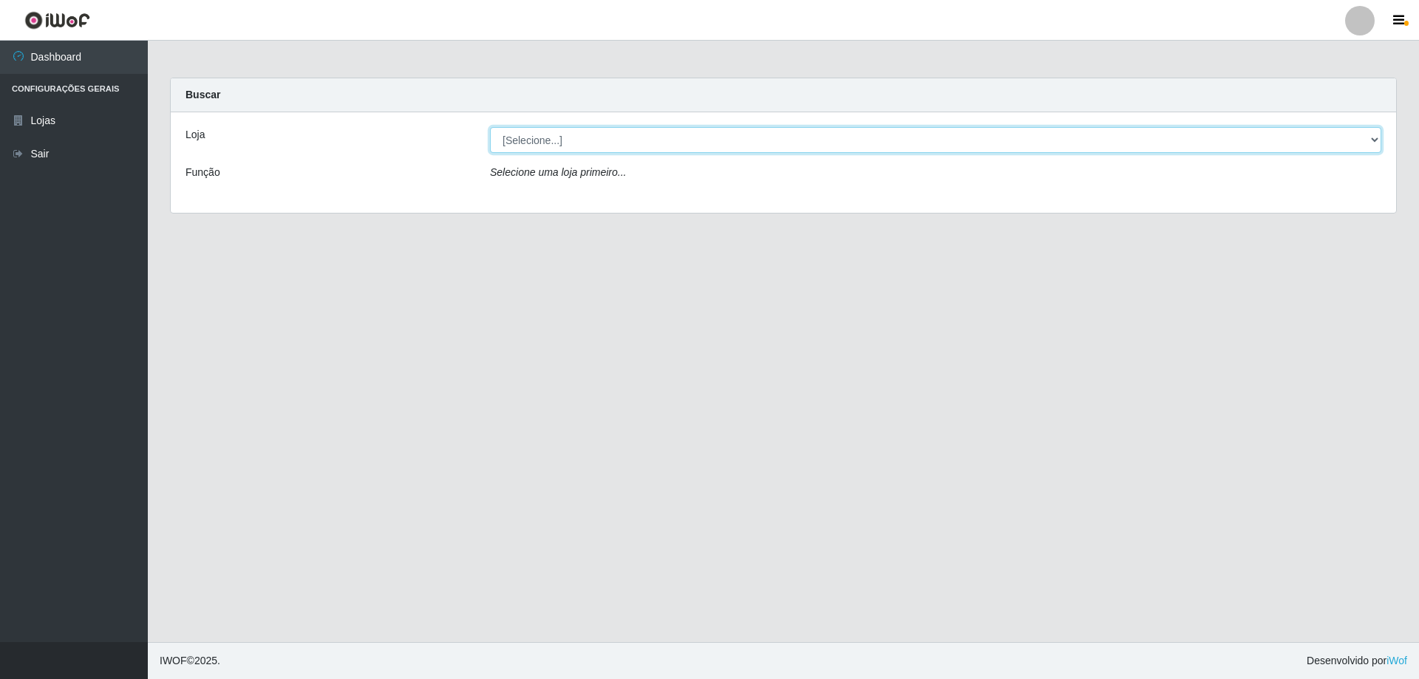
click at [582, 149] on select "[Selecione...] Atacado Vem - [STREET_ADDRESS]" at bounding box center [935, 140] width 891 height 26
select select "461"
click at [490, 127] on select "[Selecione...] Atacado Vem - [STREET_ADDRESS]" at bounding box center [935, 140] width 891 height 26
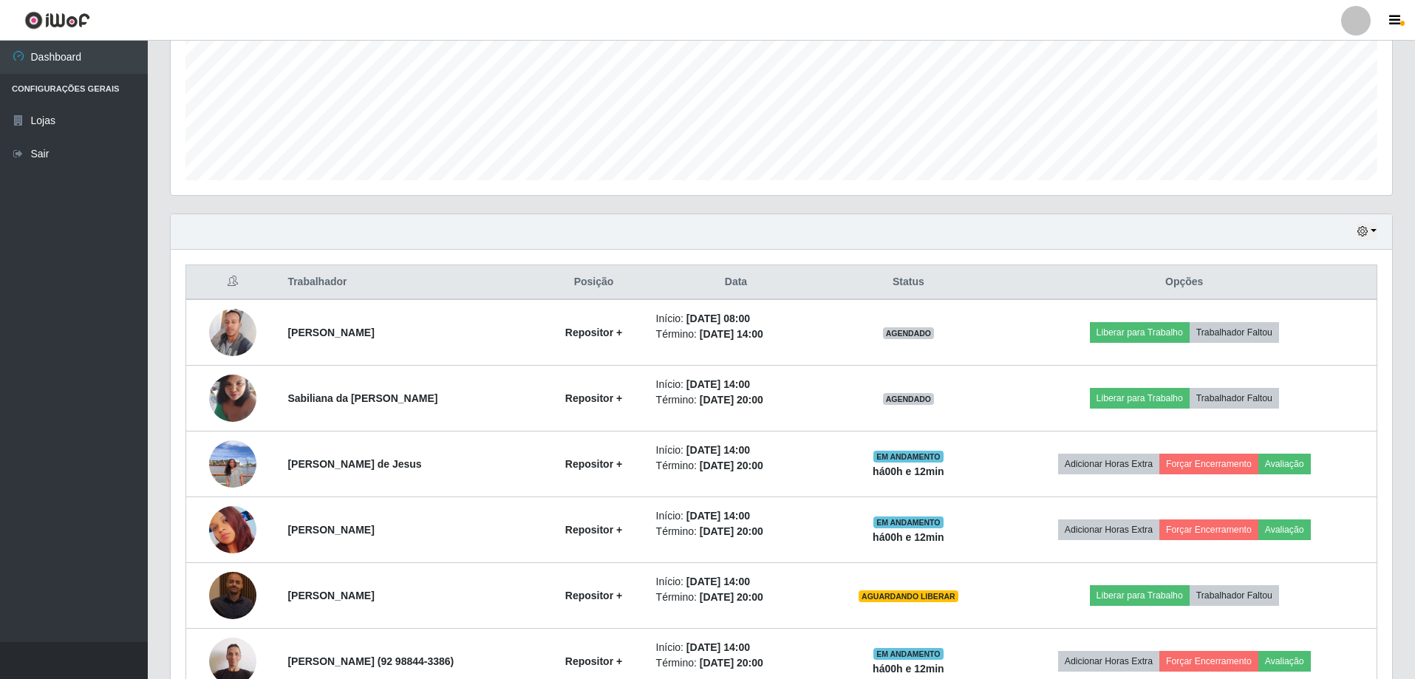
scroll to position [434, 0]
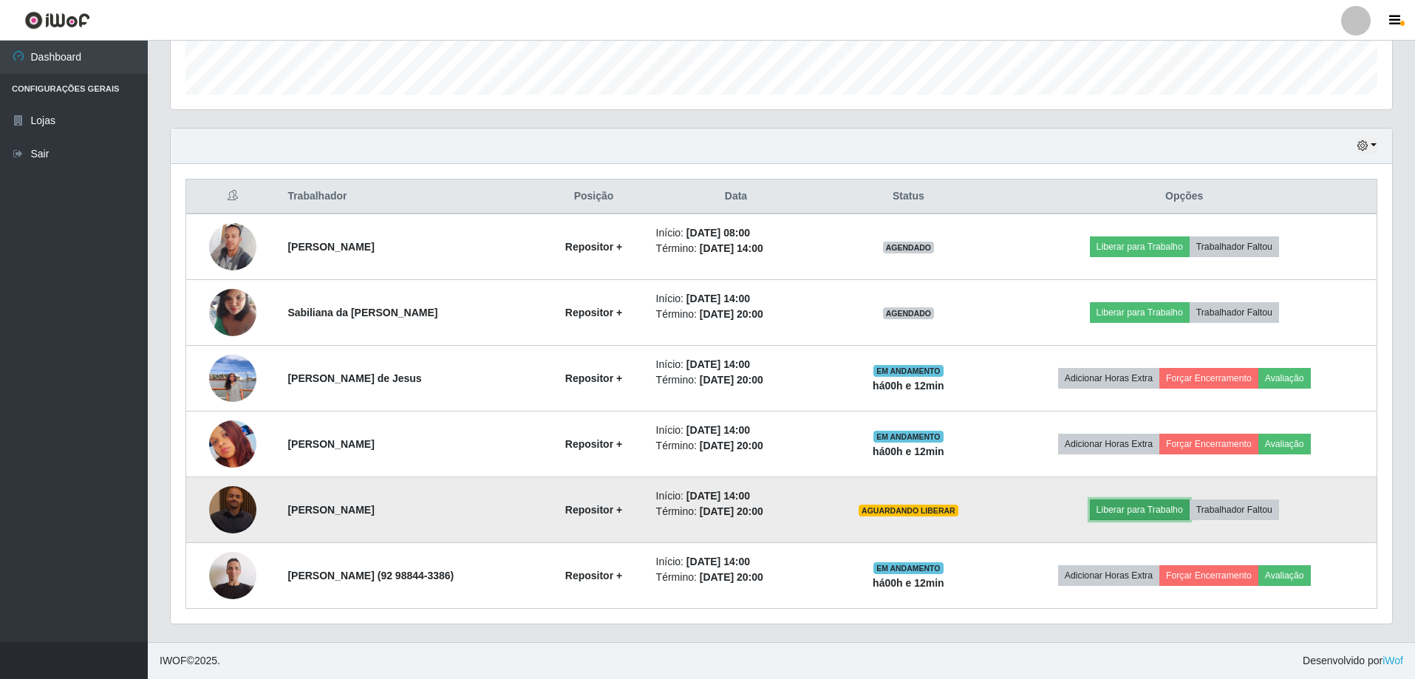
click at [1156, 512] on button "Liberar para Trabalho" at bounding box center [1140, 510] width 100 height 21
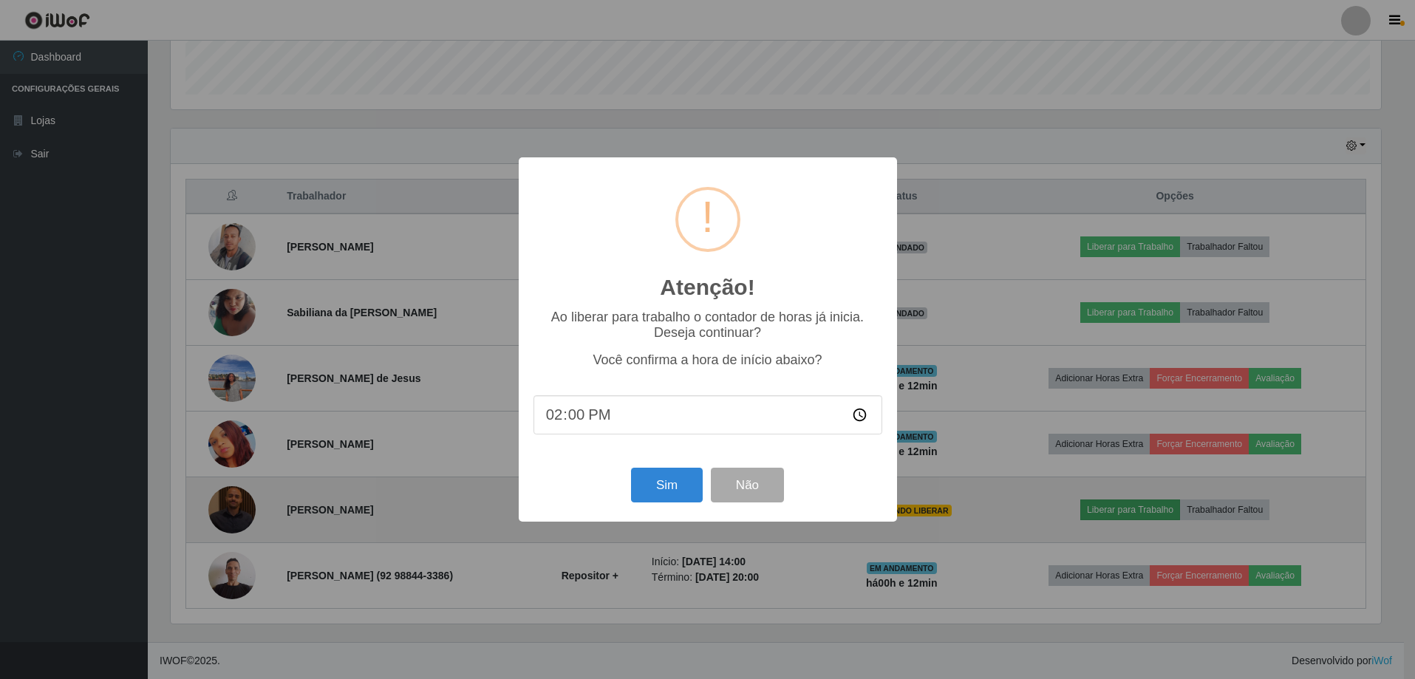
scroll to position [307, 1214]
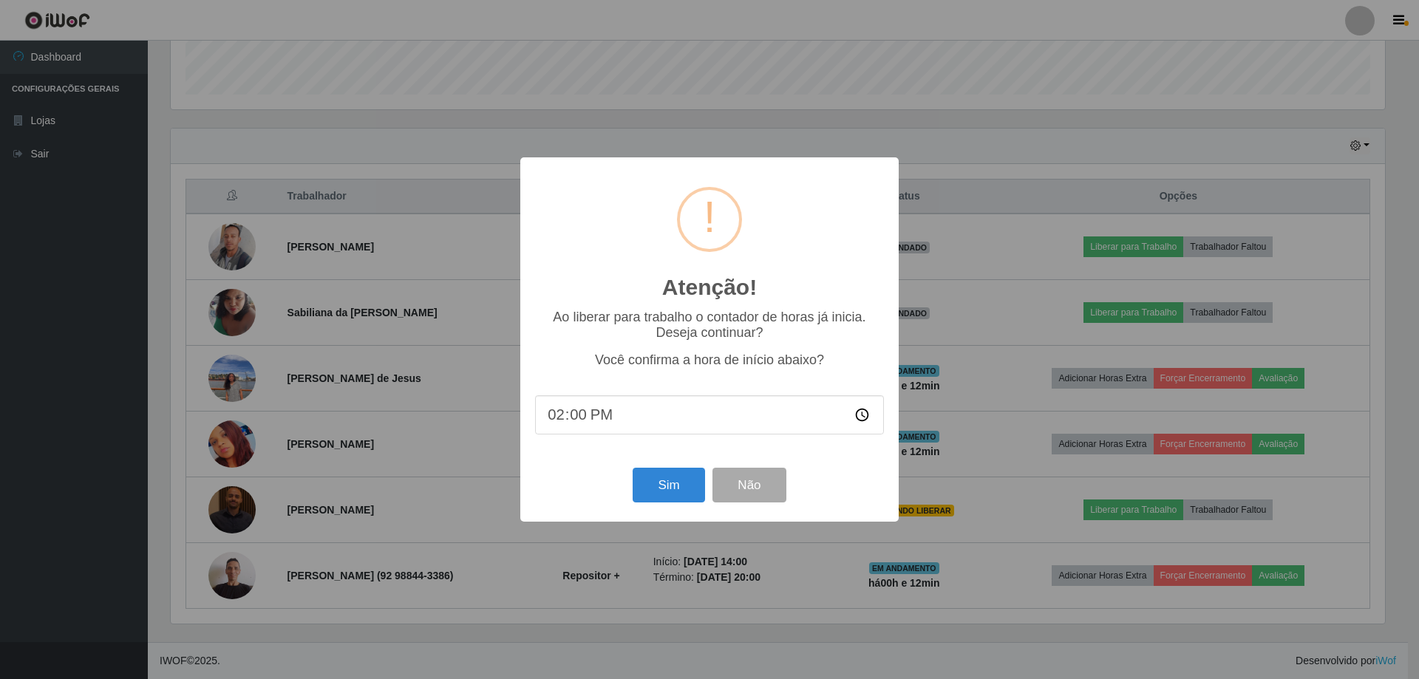
drag, startPoint x: 580, startPoint y: 424, endPoint x: 582, endPoint y: 463, distance: 38.5
click at [580, 423] on input "14:00" at bounding box center [709, 414] width 349 height 39
type input "14:12"
click at [672, 486] on button "Sim" at bounding box center [669, 485] width 72 height 35
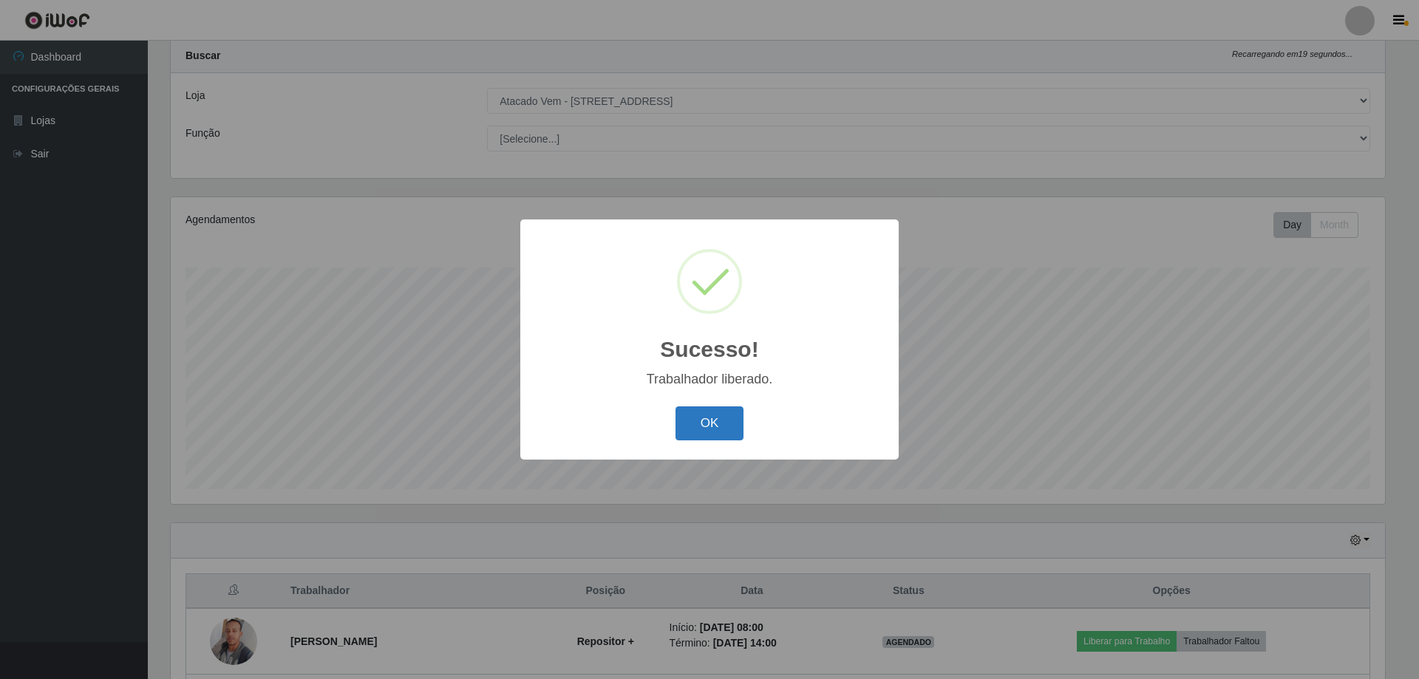
click at [726, 431] on button "OK" at bounding box center [709, 423] width 69 height 35
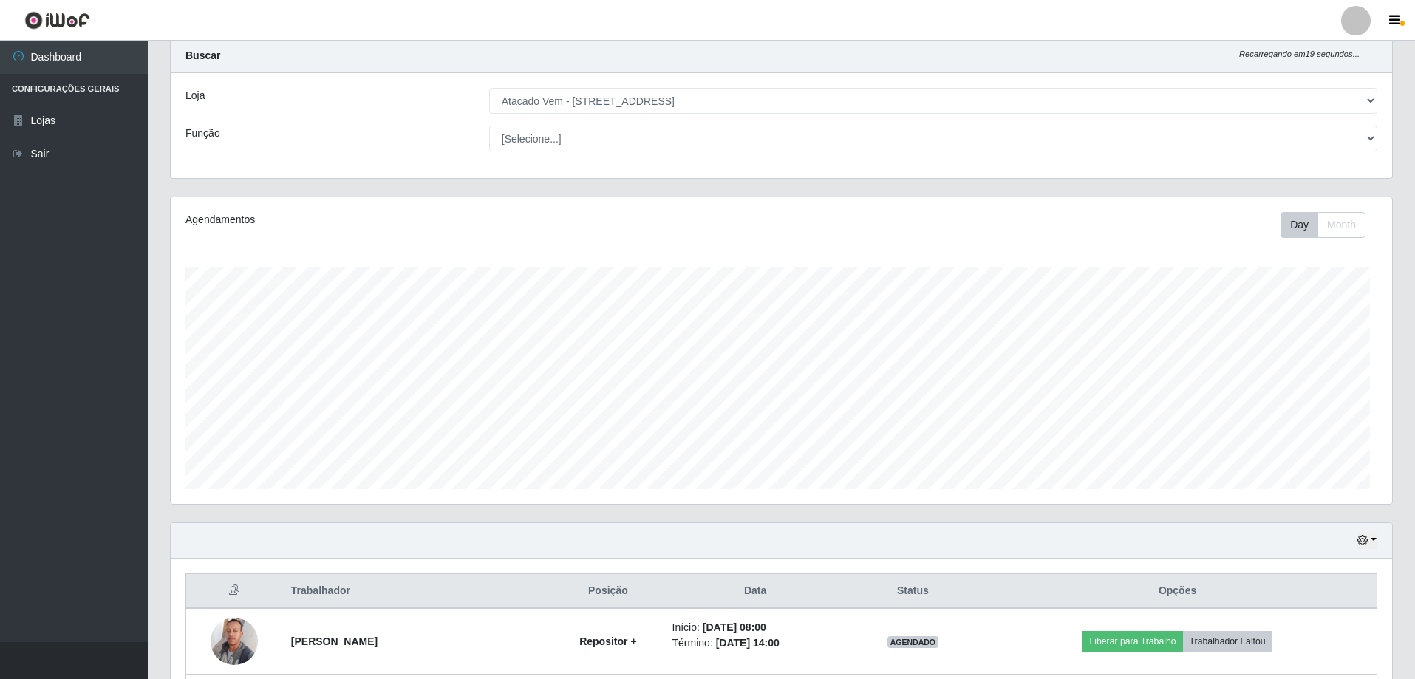
scroll to position [307, 1221]
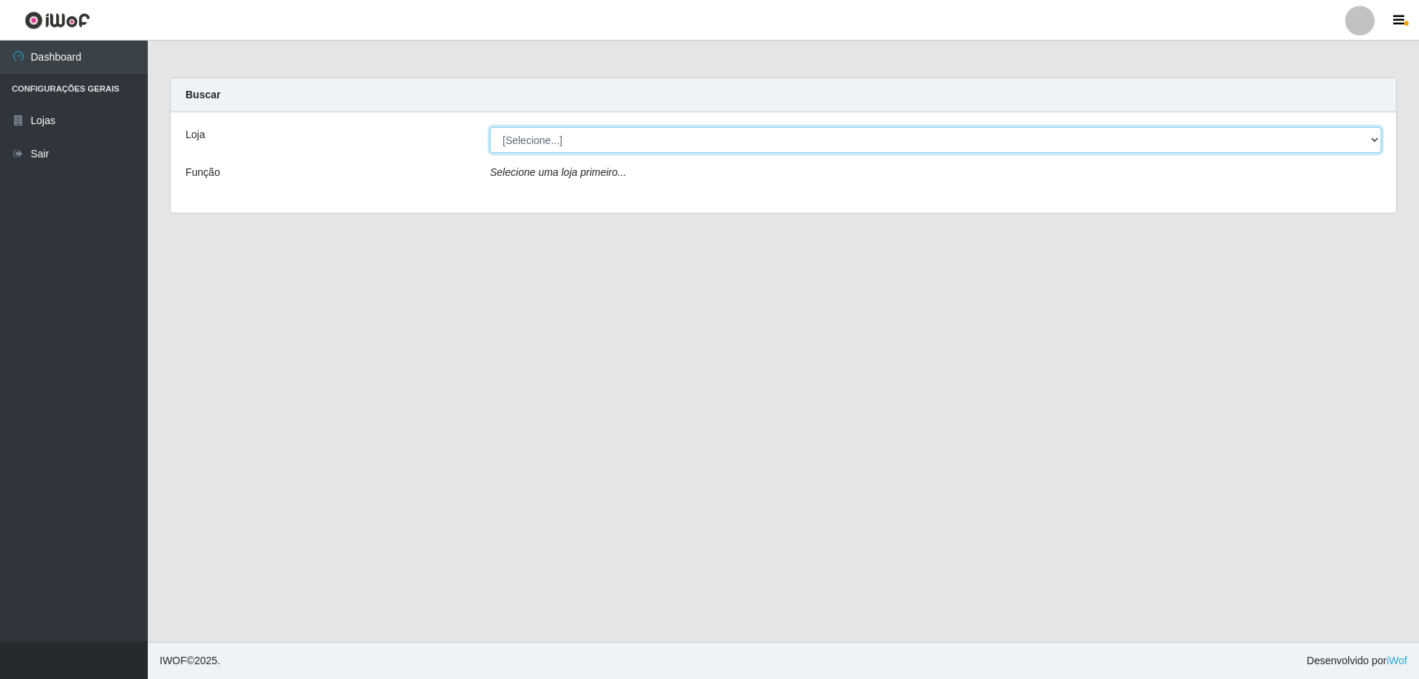
click at [554, 141] on select "[Selecione...] Atacado Vem - [STREET_ADDRESS]" at bounding box center [935, 140] width 891 height 26
select select "461"
click at [490, 127] on select "[Selecione...] Atacado Vem - [STREET_ADDRESS]" at bounding box center [935, 140] width 891 height 26
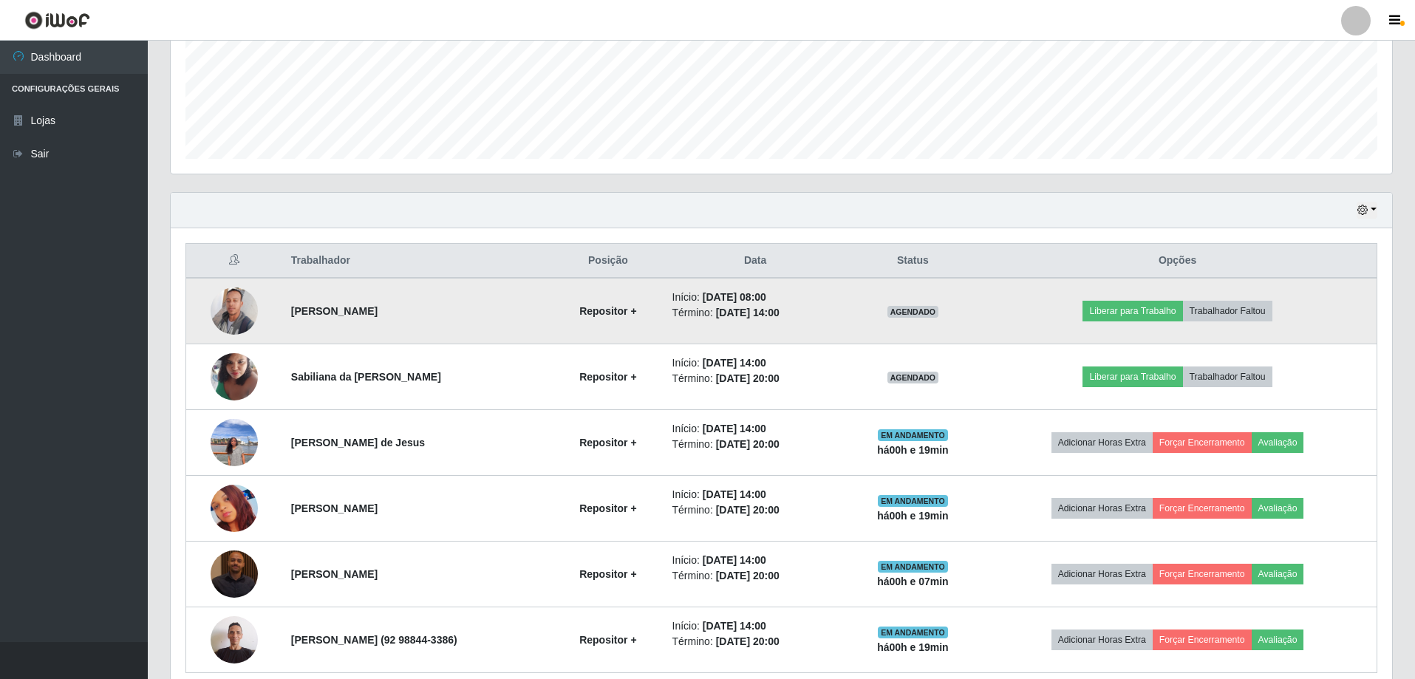
scroll to position [434, 0]
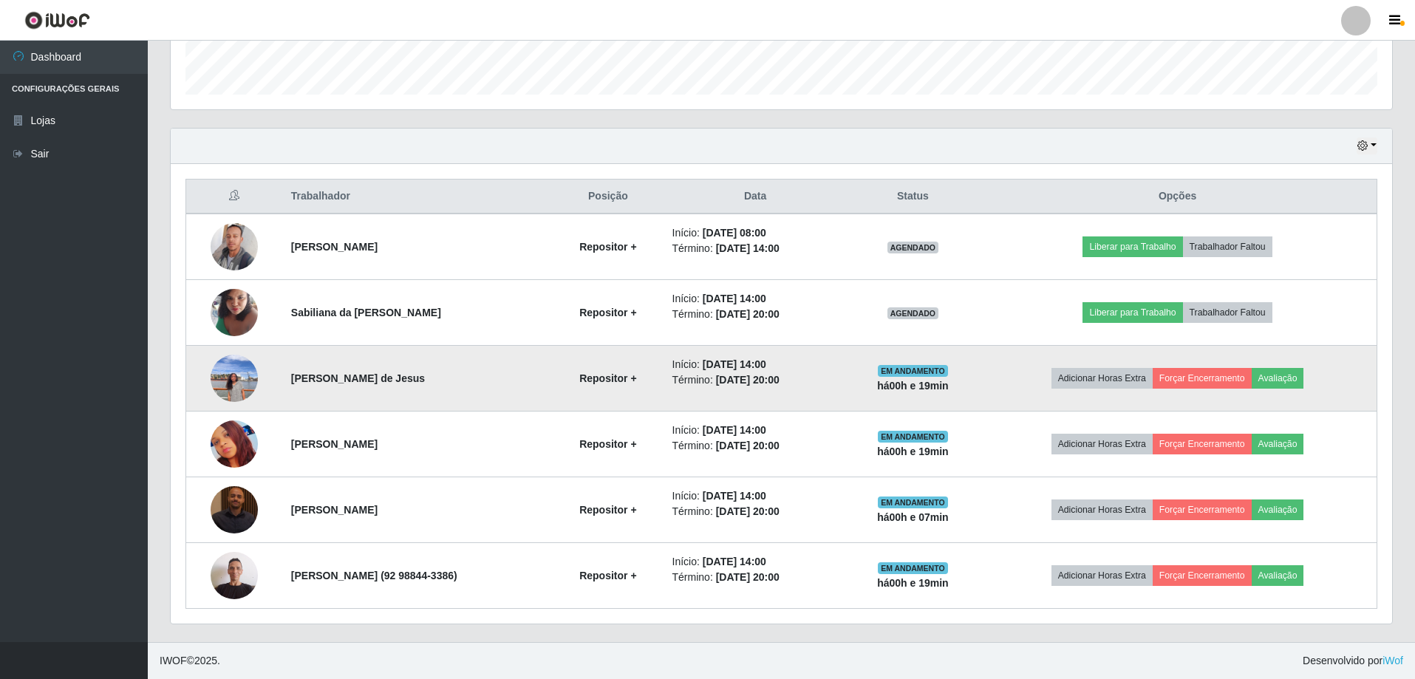
click at [242, 386] on img at bounding box center [234, 378] width 47 height 63
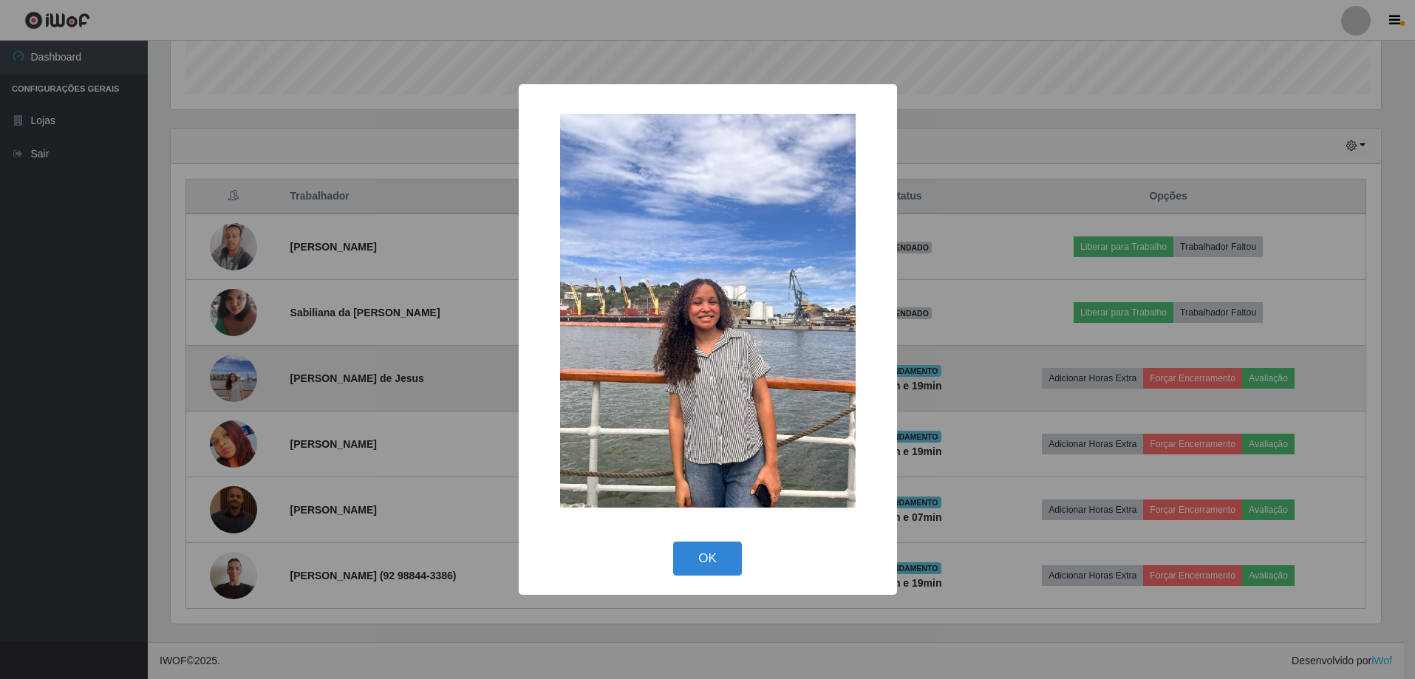
scroll to position [307, 1214]
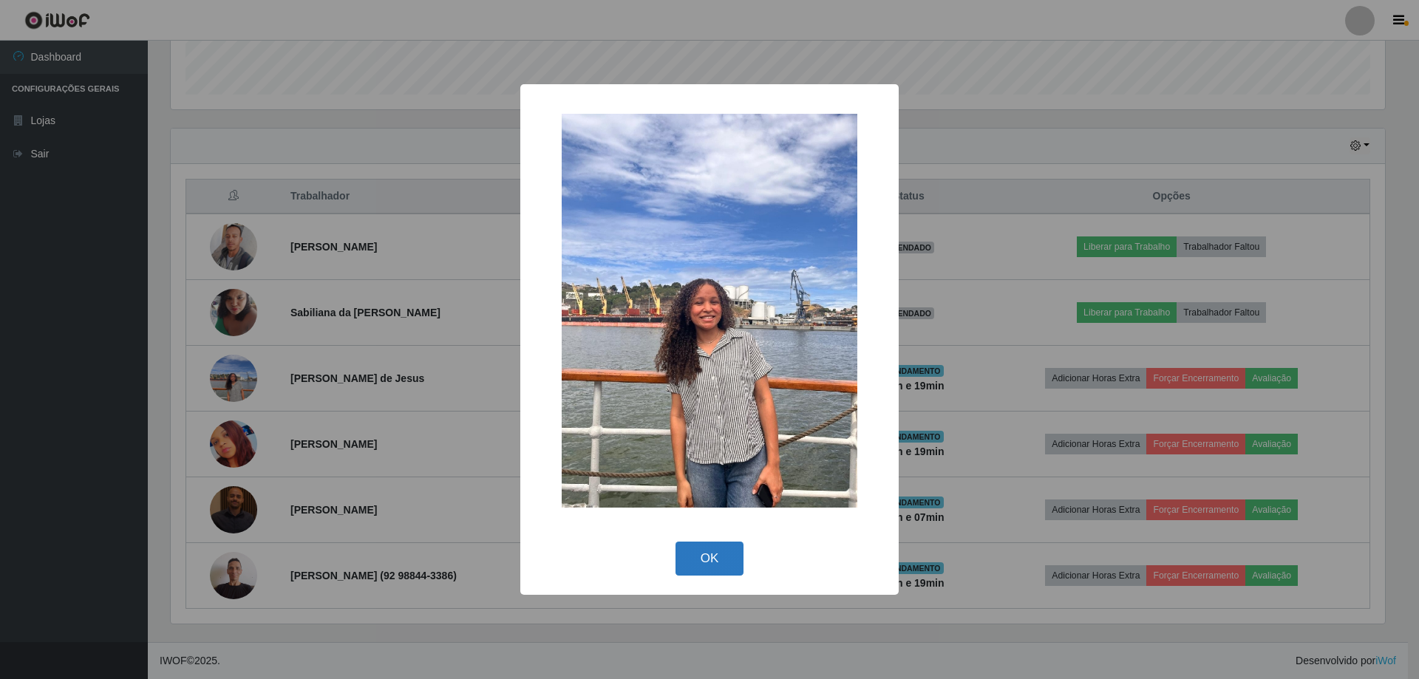
click at [715, 556] on button "OK" at bounding box center [709, 559] width 69 height 35
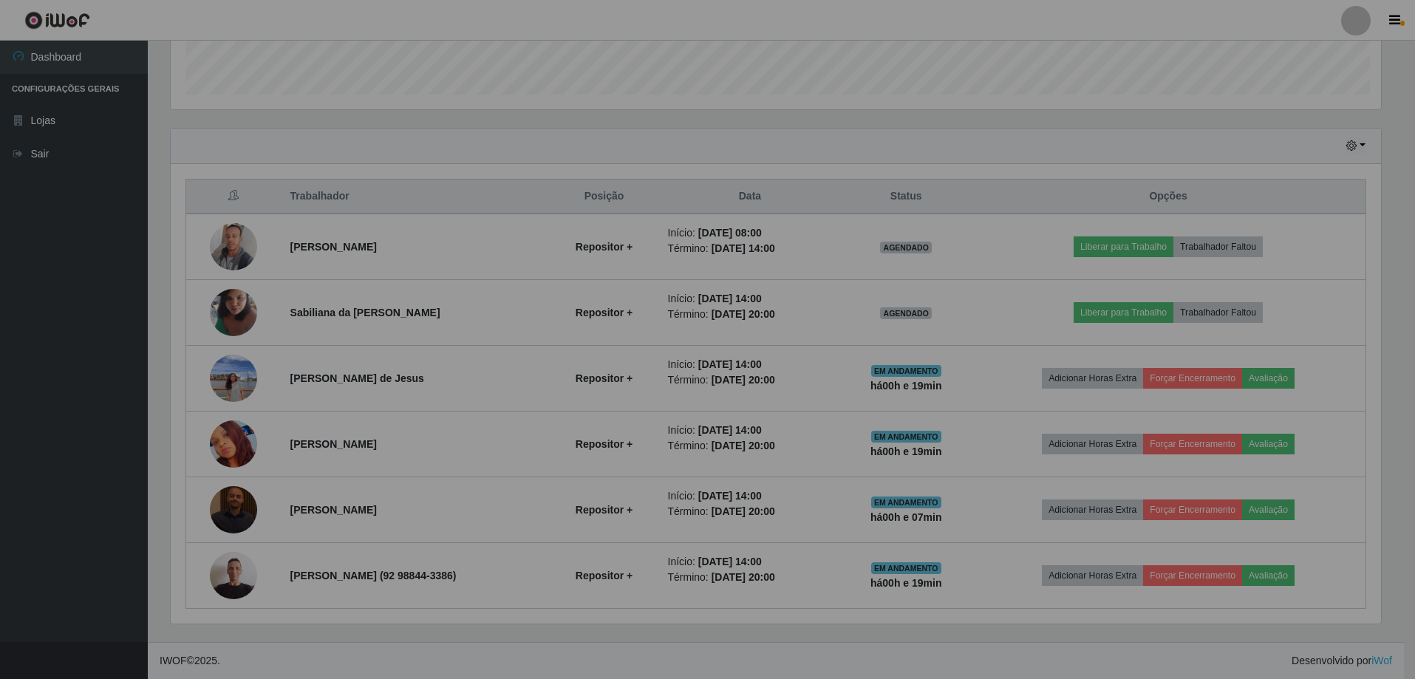
scroll to position [307, 1221]
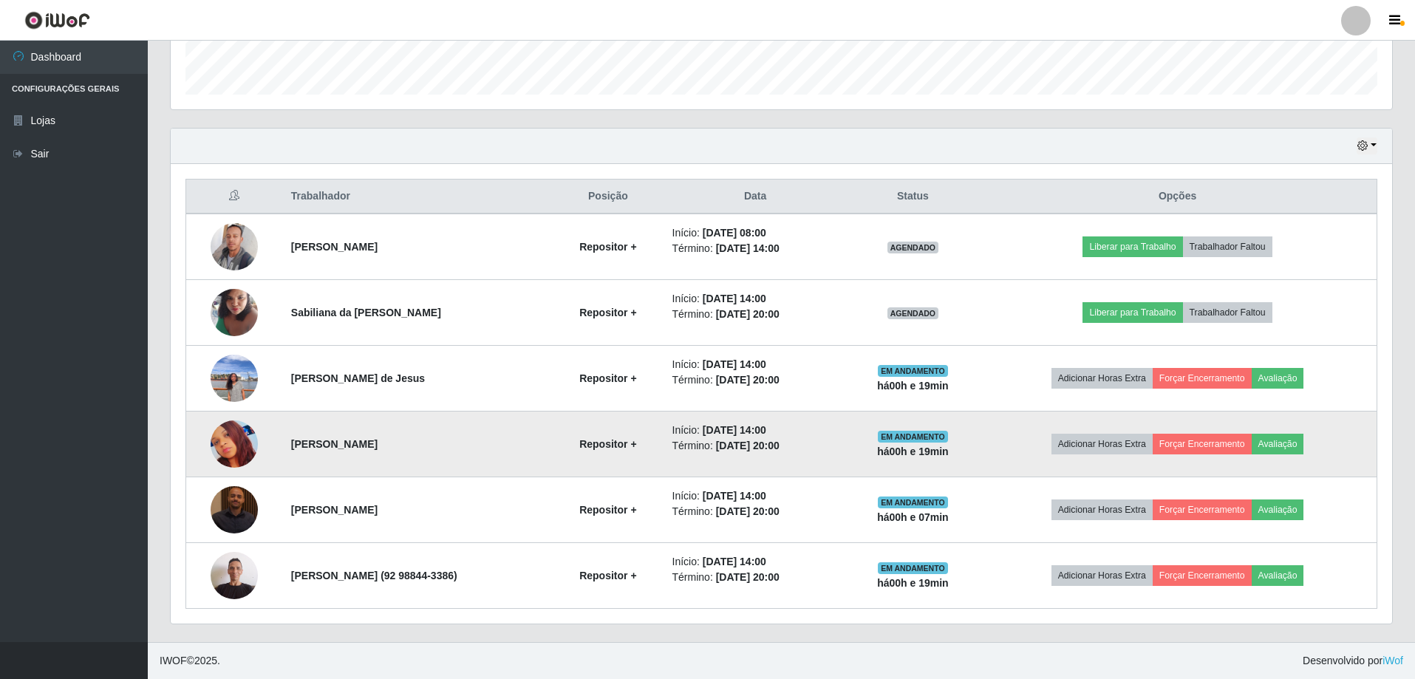
click at [236, 441] on img at bounding box center [234, 443] width 47 height 47
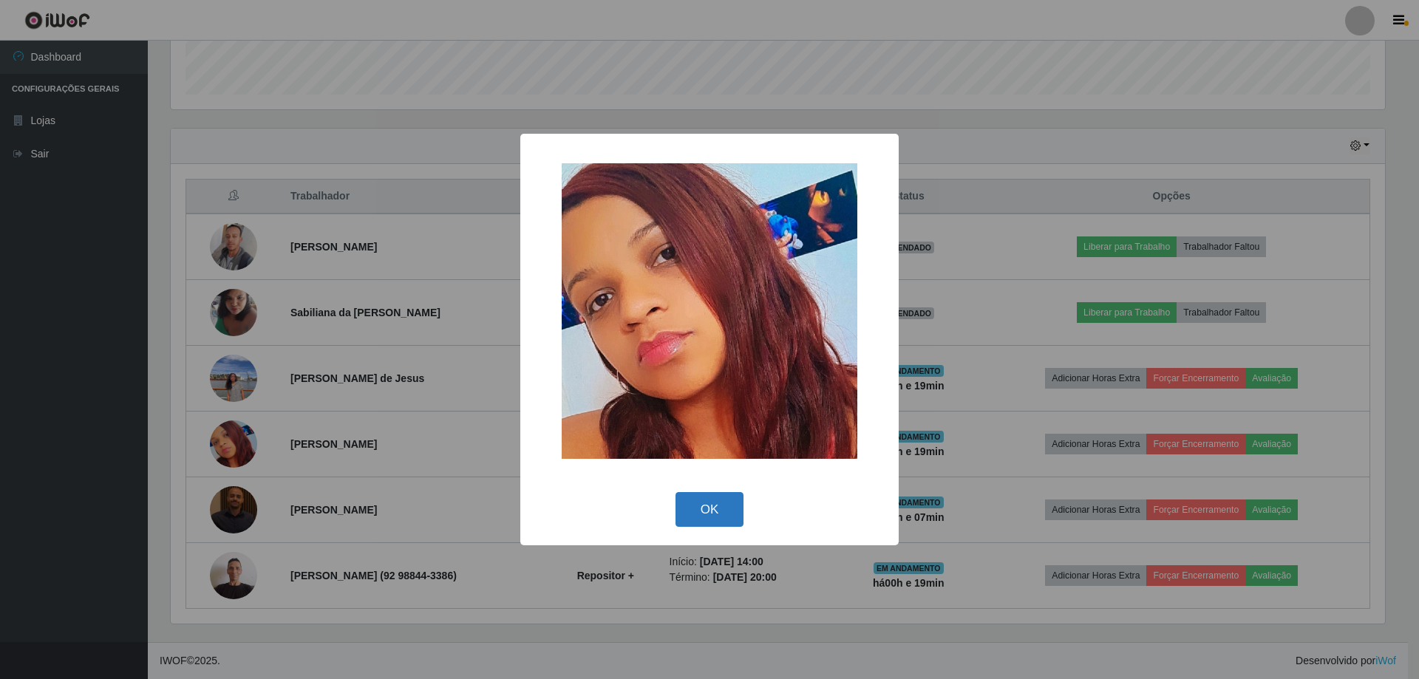
click at [726, 507] on button "OK" at bounding box center [709, 509] width 69 height 35
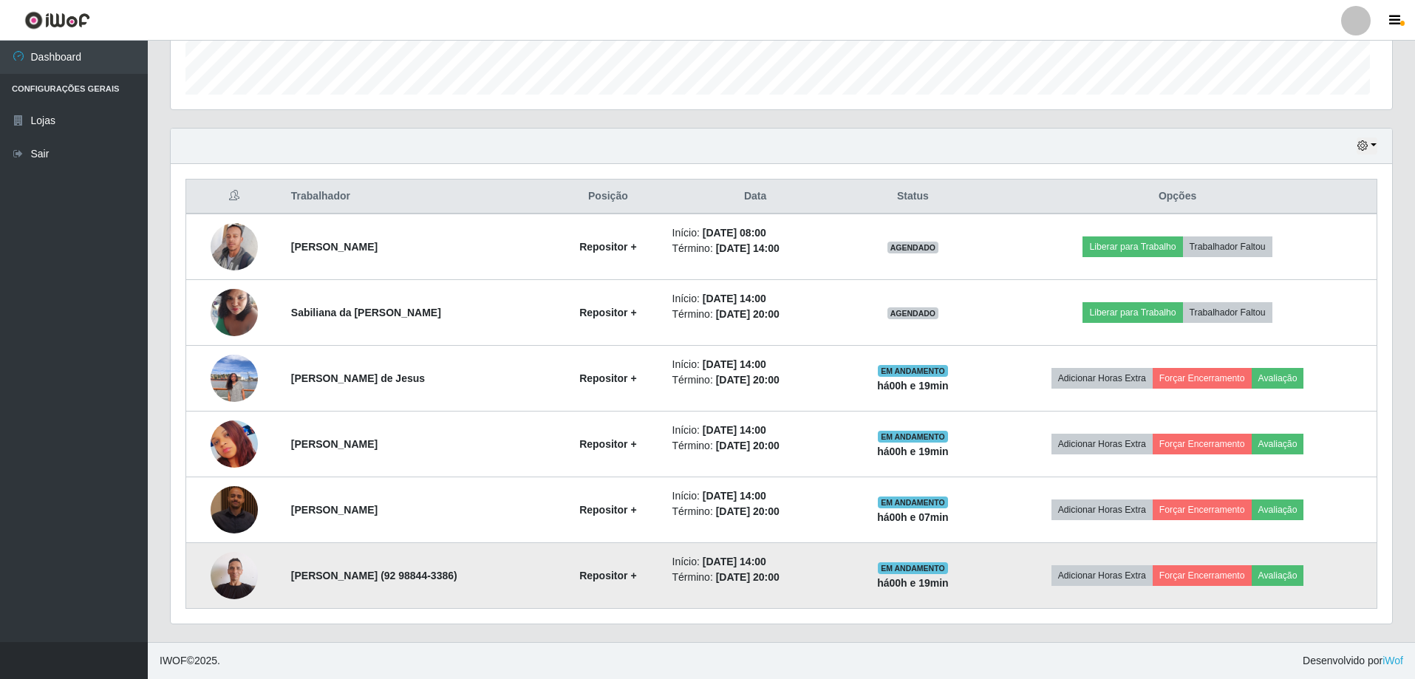
scroll to position [307, 1221]
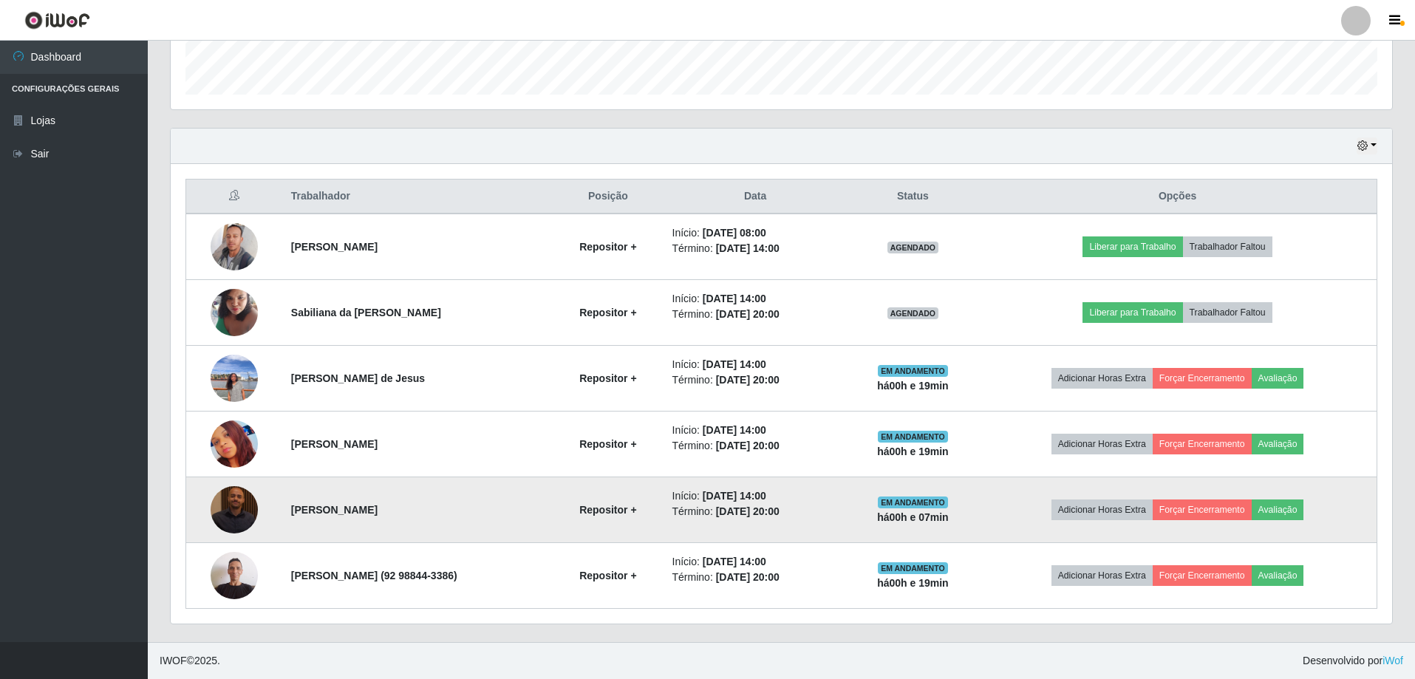
click at [234, 515] on img at bounding box center [234, 509] width 47 height 47
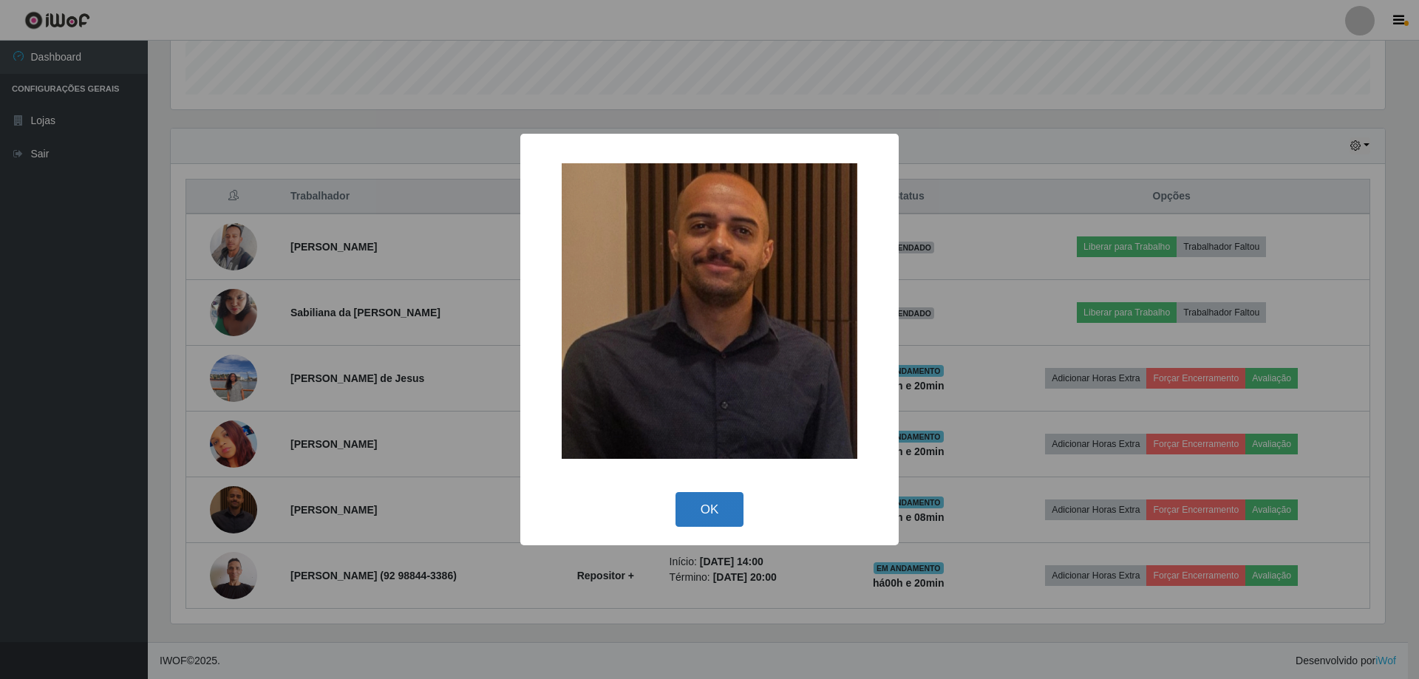
click at [724, 523] on button "OK" at bounding box center [709, 509] width 69 height 35
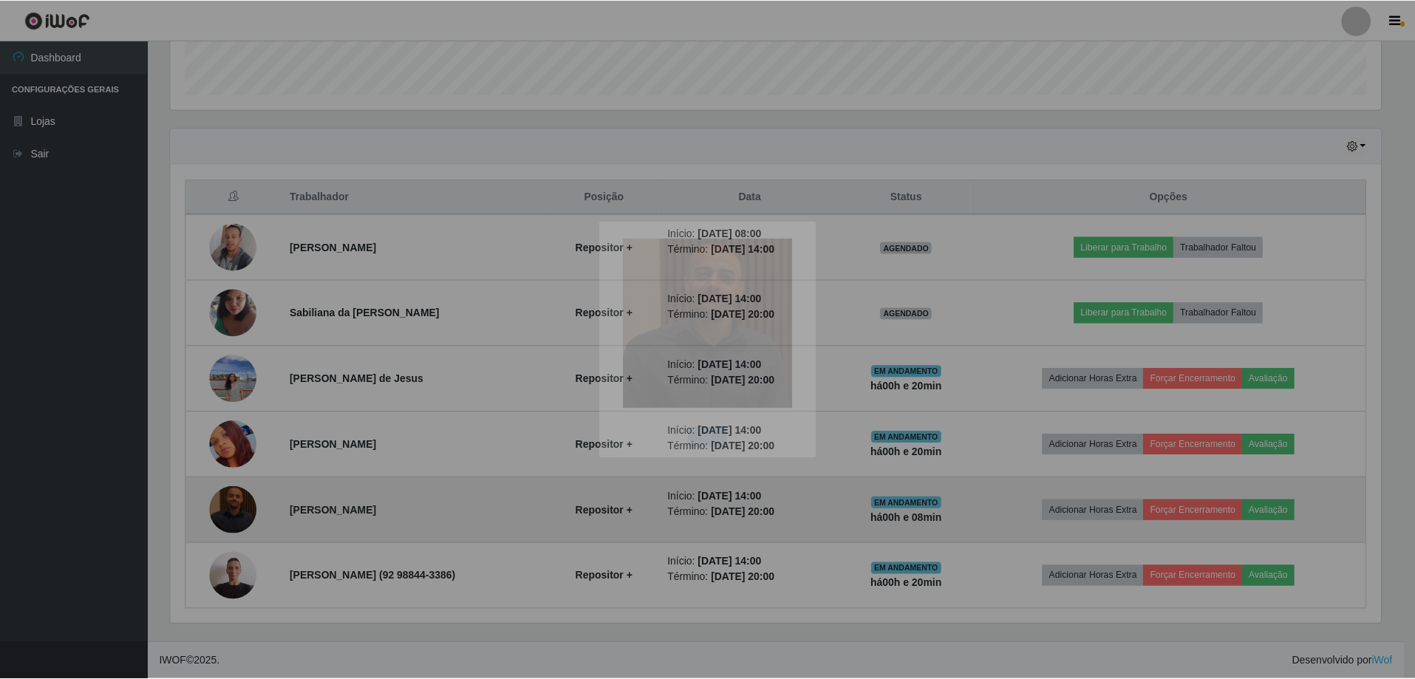
scroll to position [307, 1221]
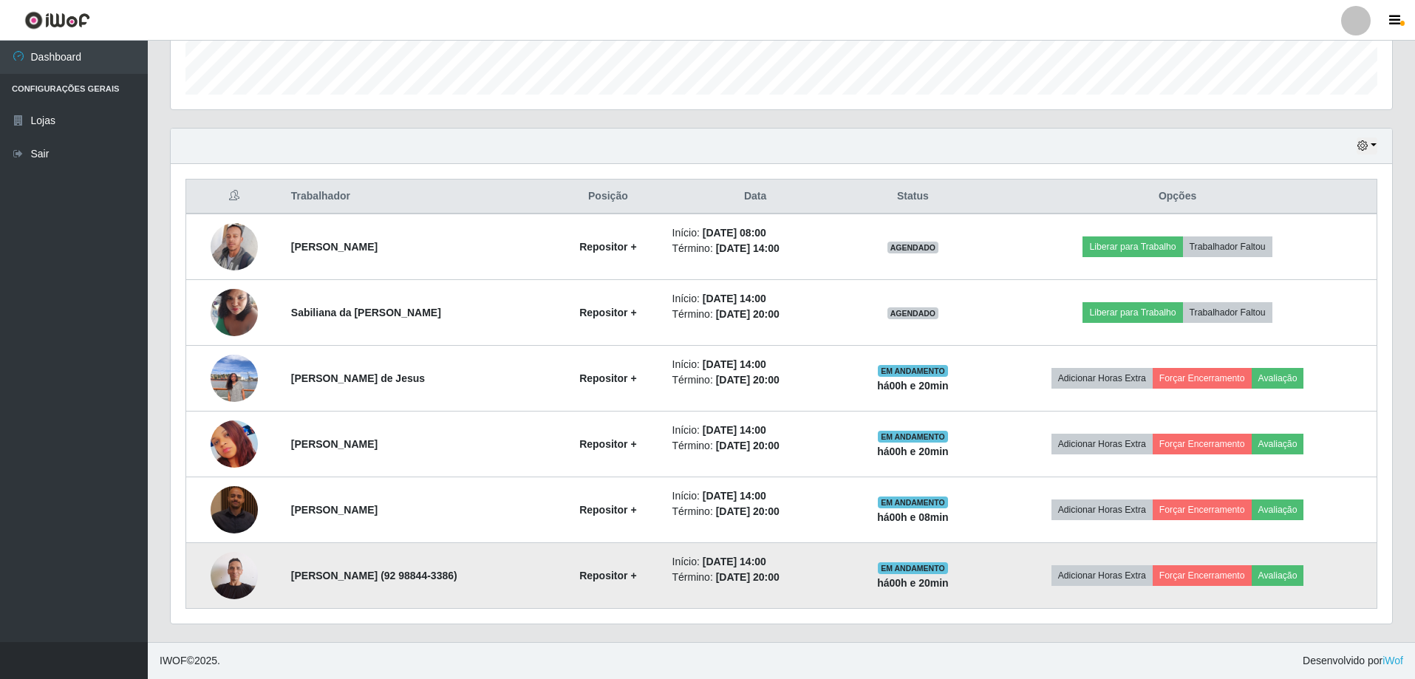
click at [236, 581] on img at bounding box center [234, 575] width 47 height 63
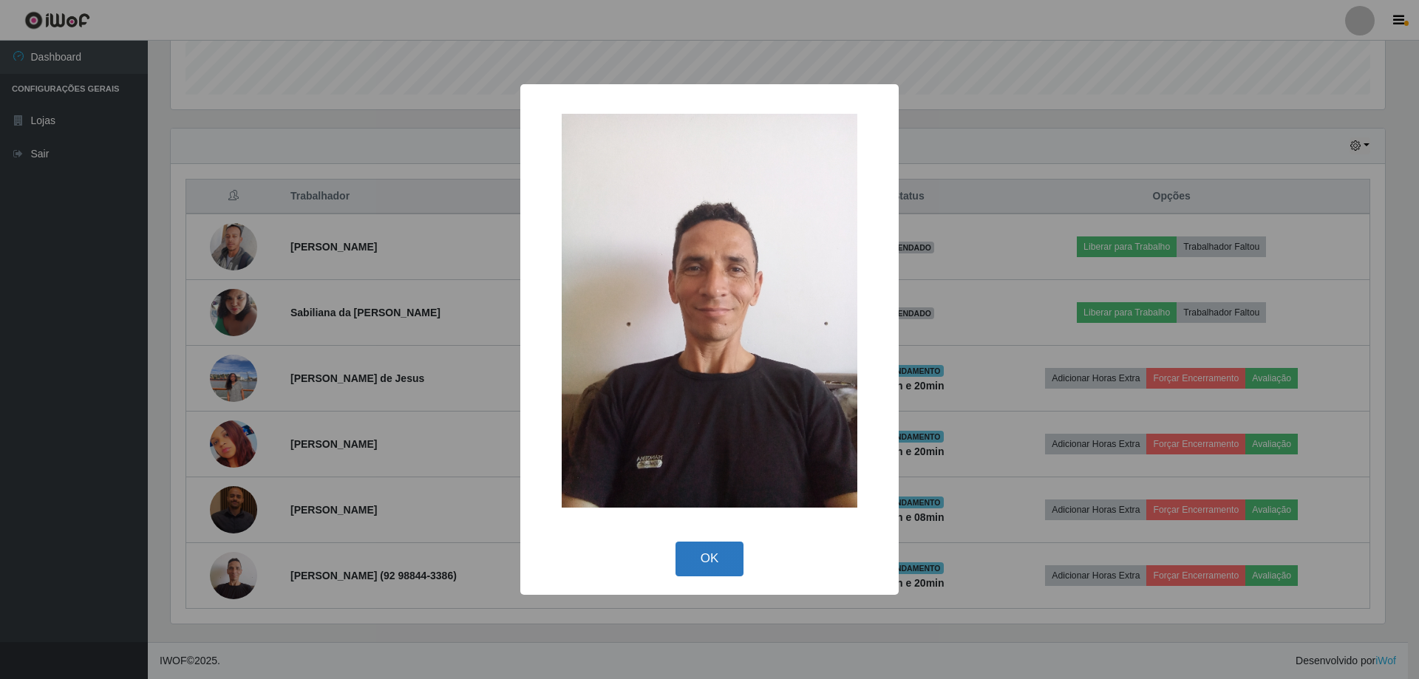
click at [703, 559] on button "OK" at bounding box center [709, 559] width 69 height 35
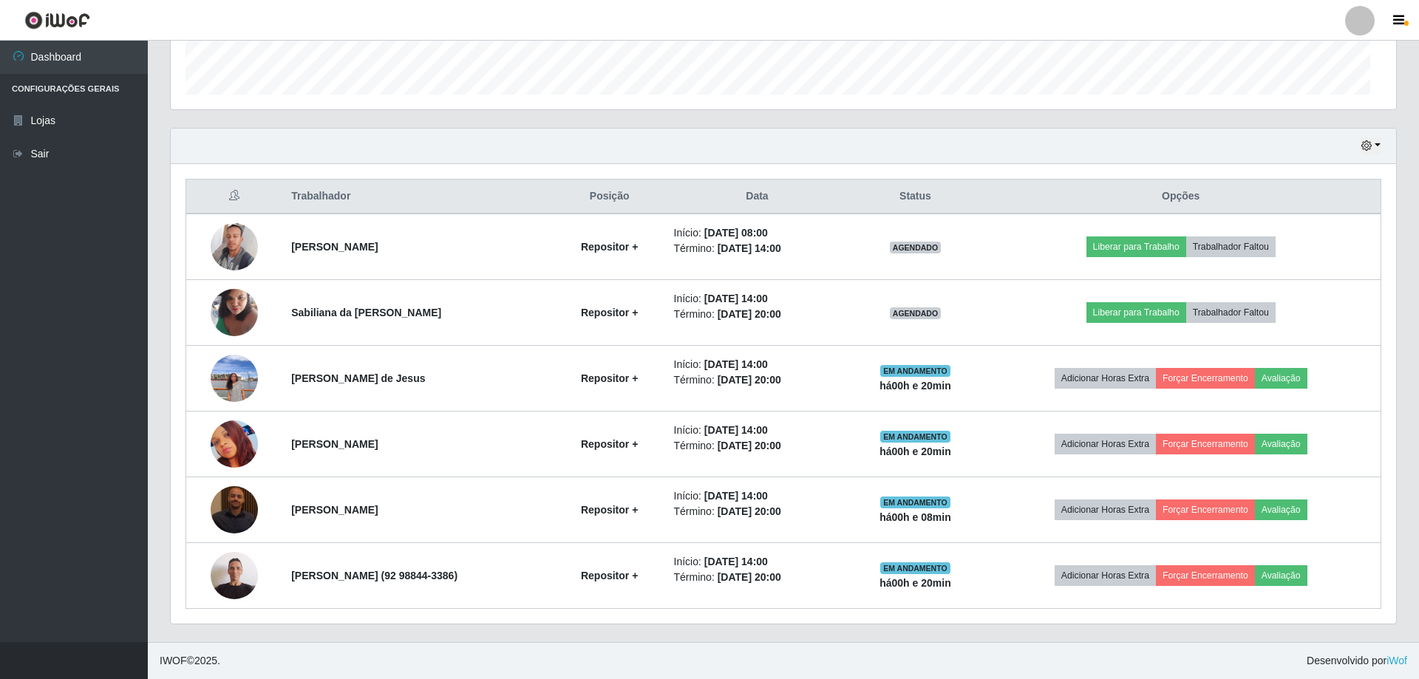
scroll to position [307, 1221]
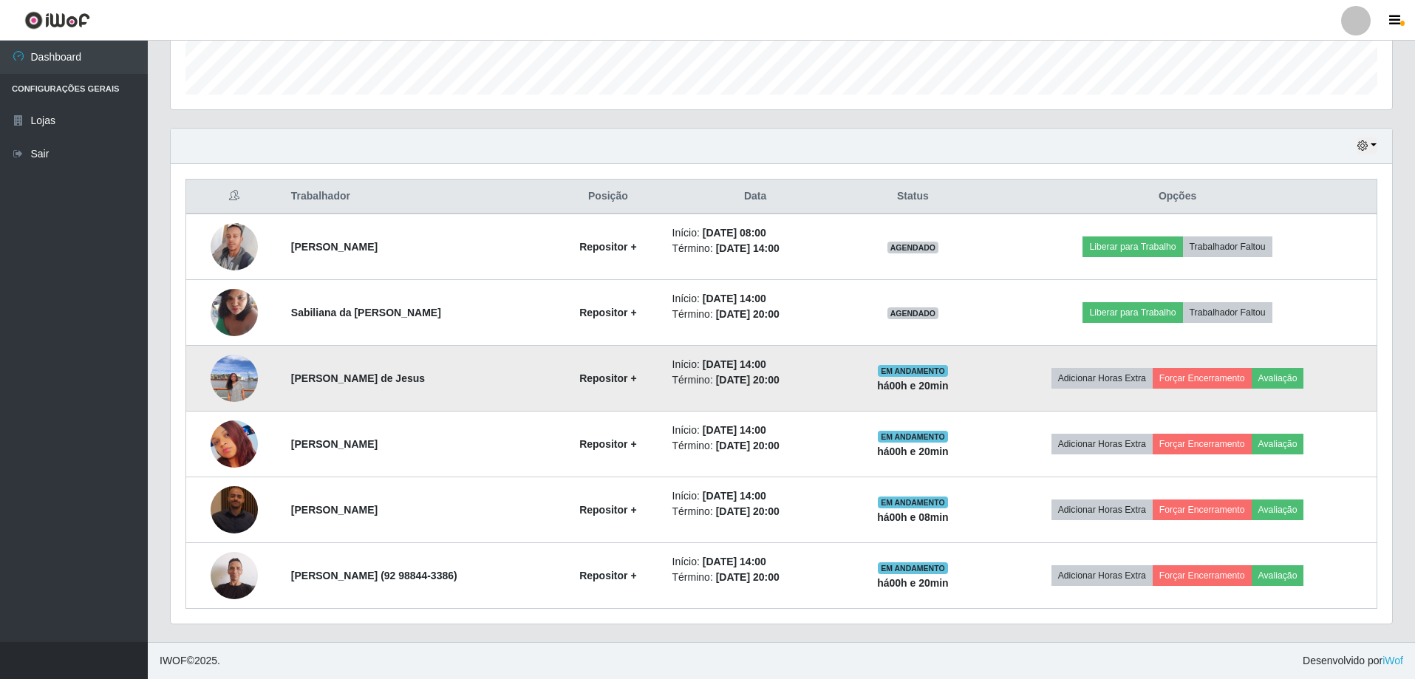
click at [212, 386] on img at bounding box center [234, 378] width 47 height 63
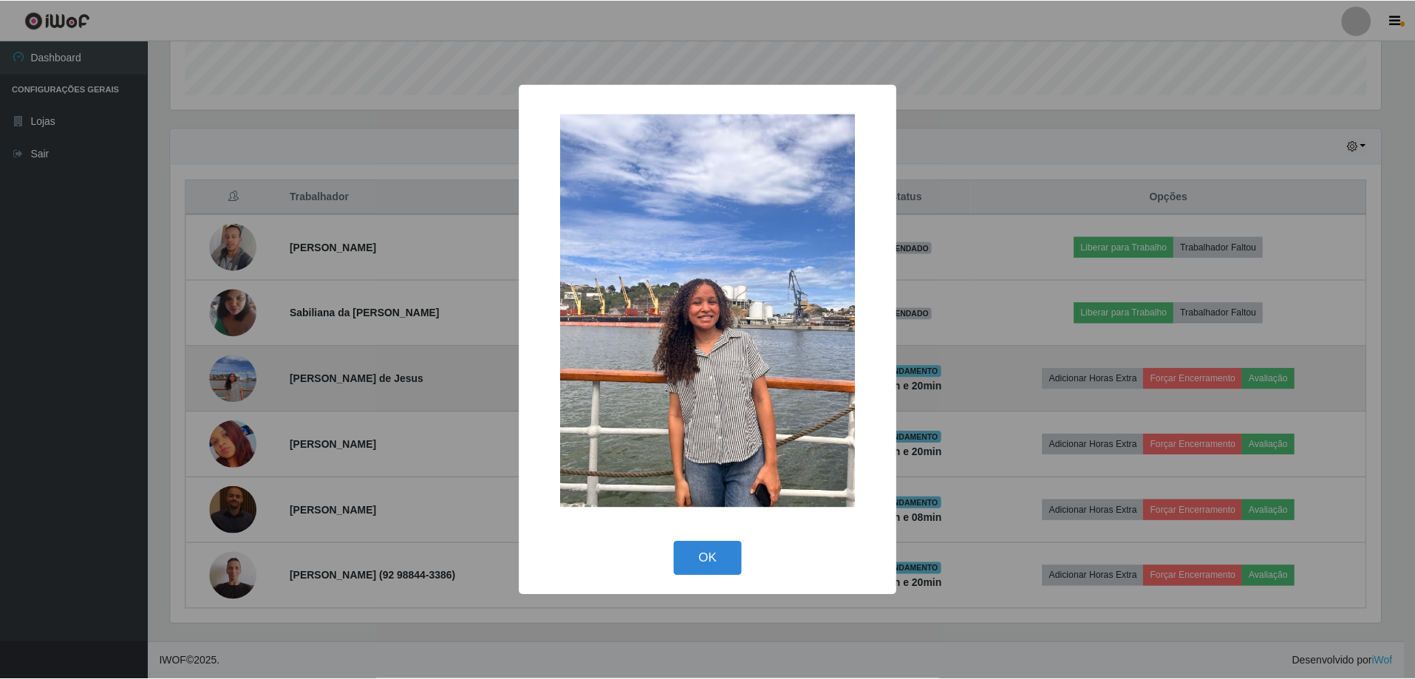
scroll to position [307, 1214]
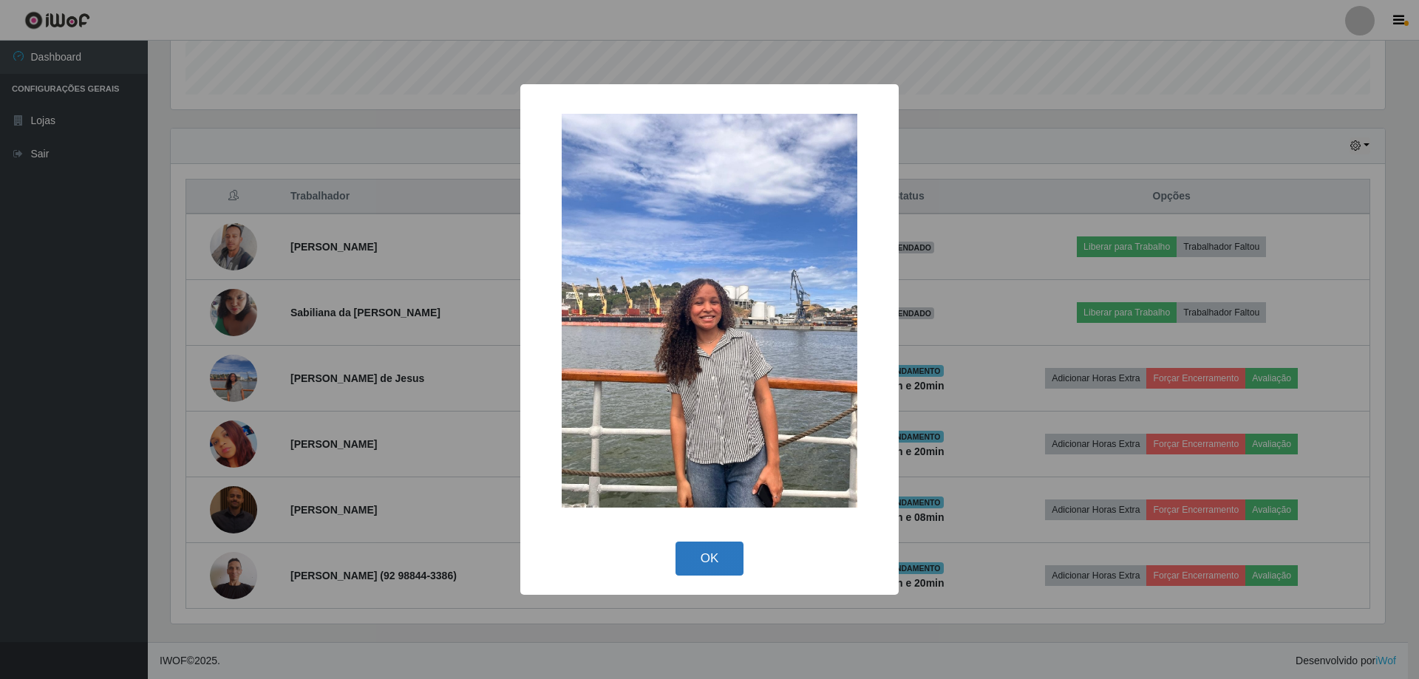
click at [715, 568] on button "OK" at bounding box center [709, 559] width 69 height 35
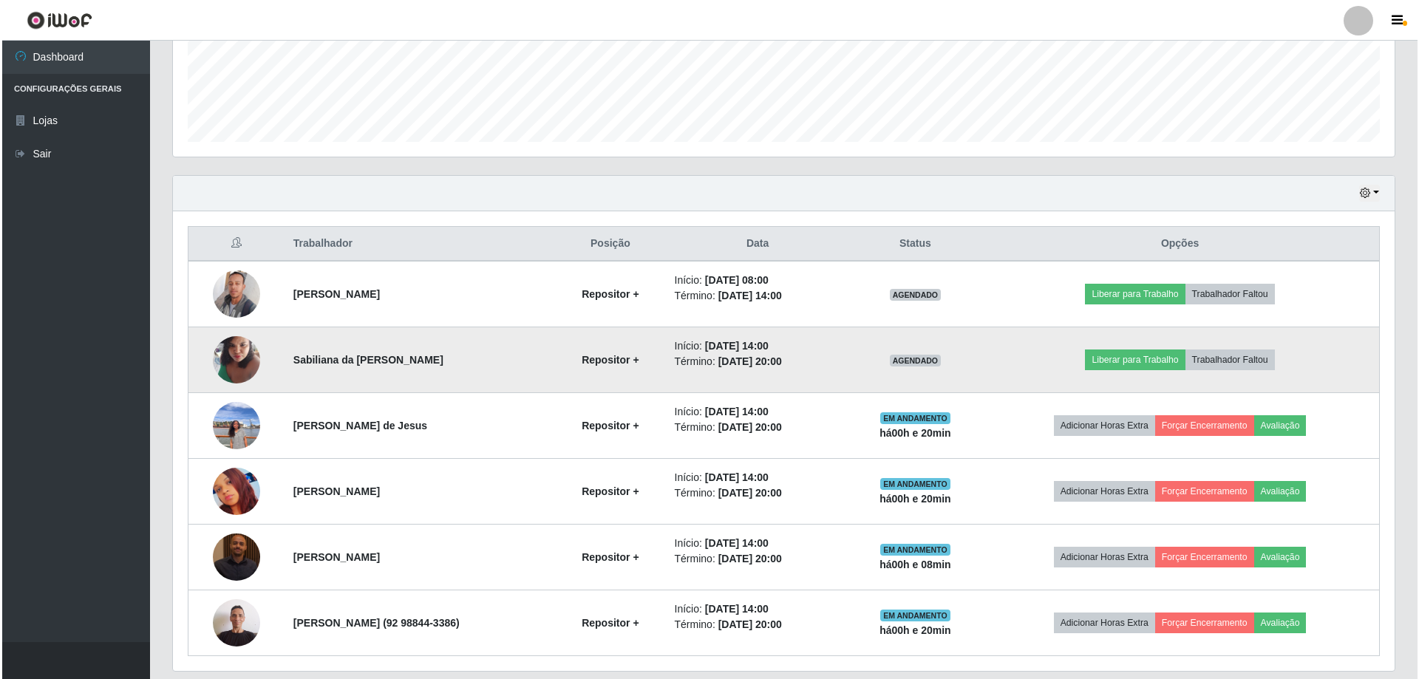
scroll to position [360, 0]
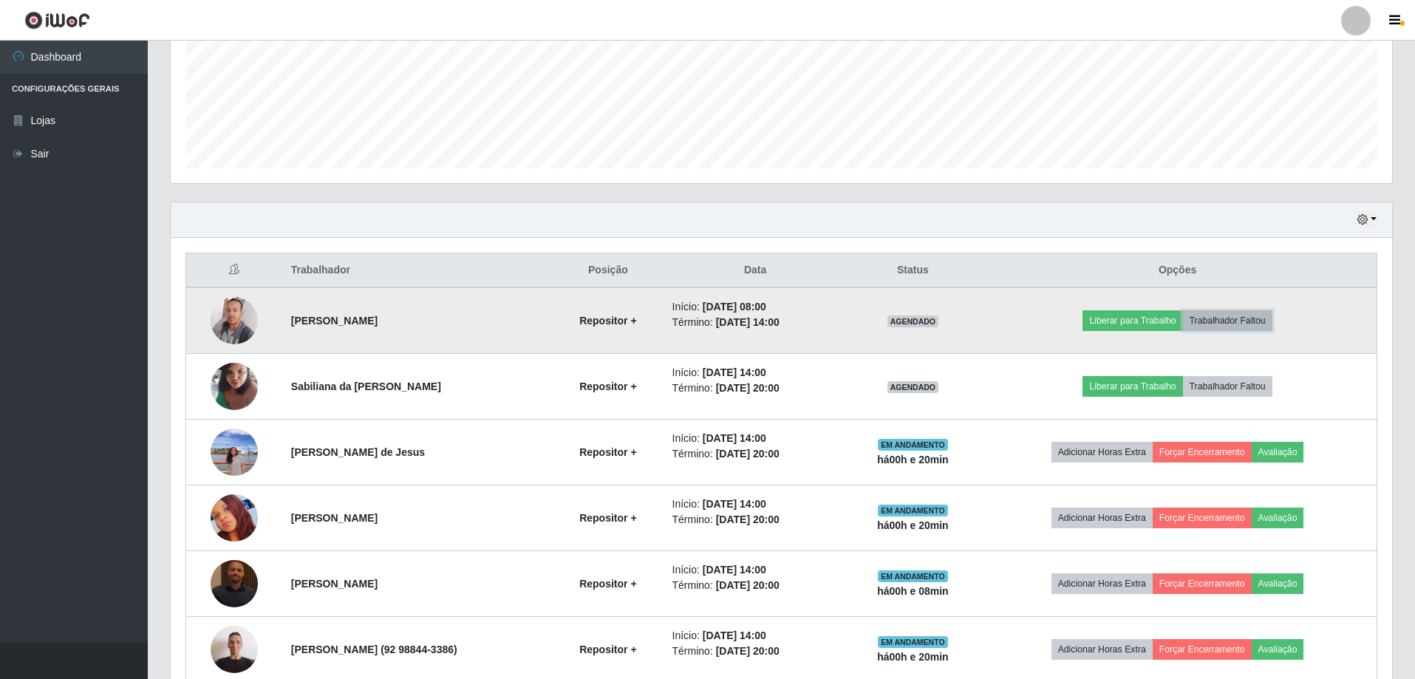
click at [1220, 317] on button "Trabalhador Faltou" at bounding box center [1227, 320] width 89 height 21
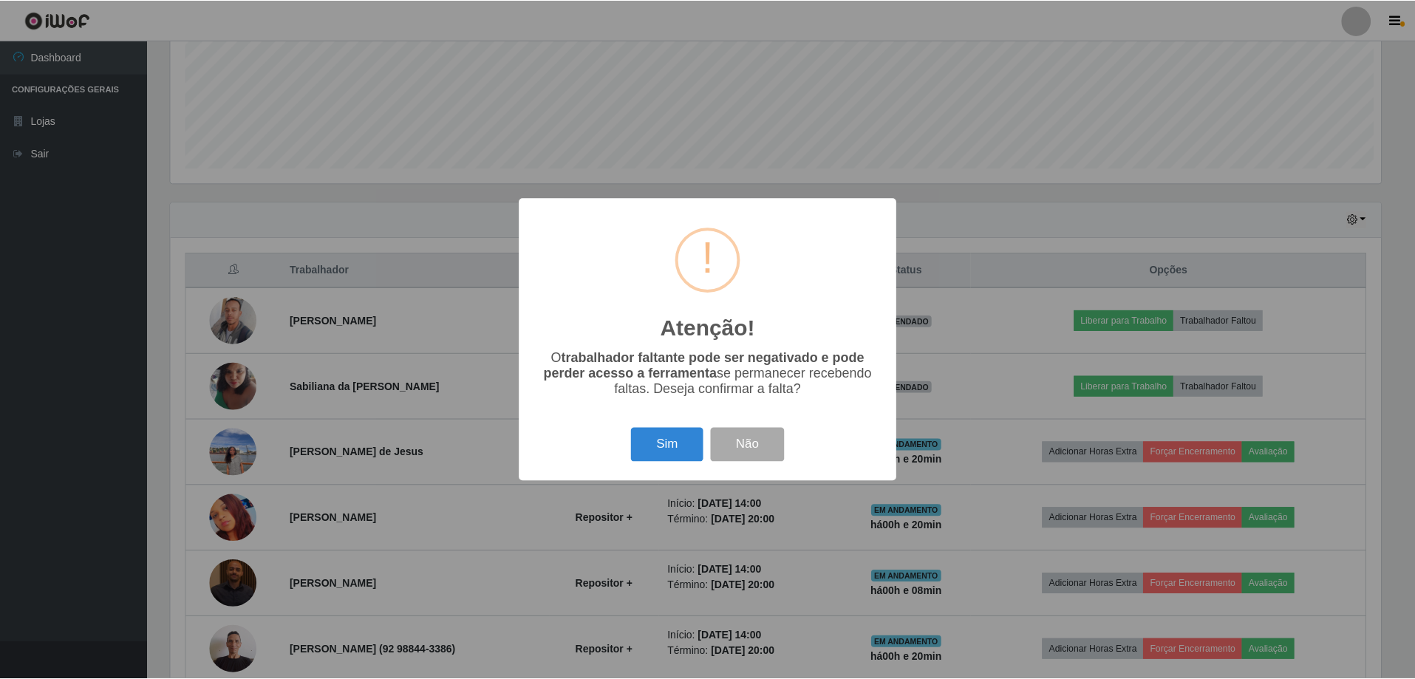
scroll to position [307, 1214]
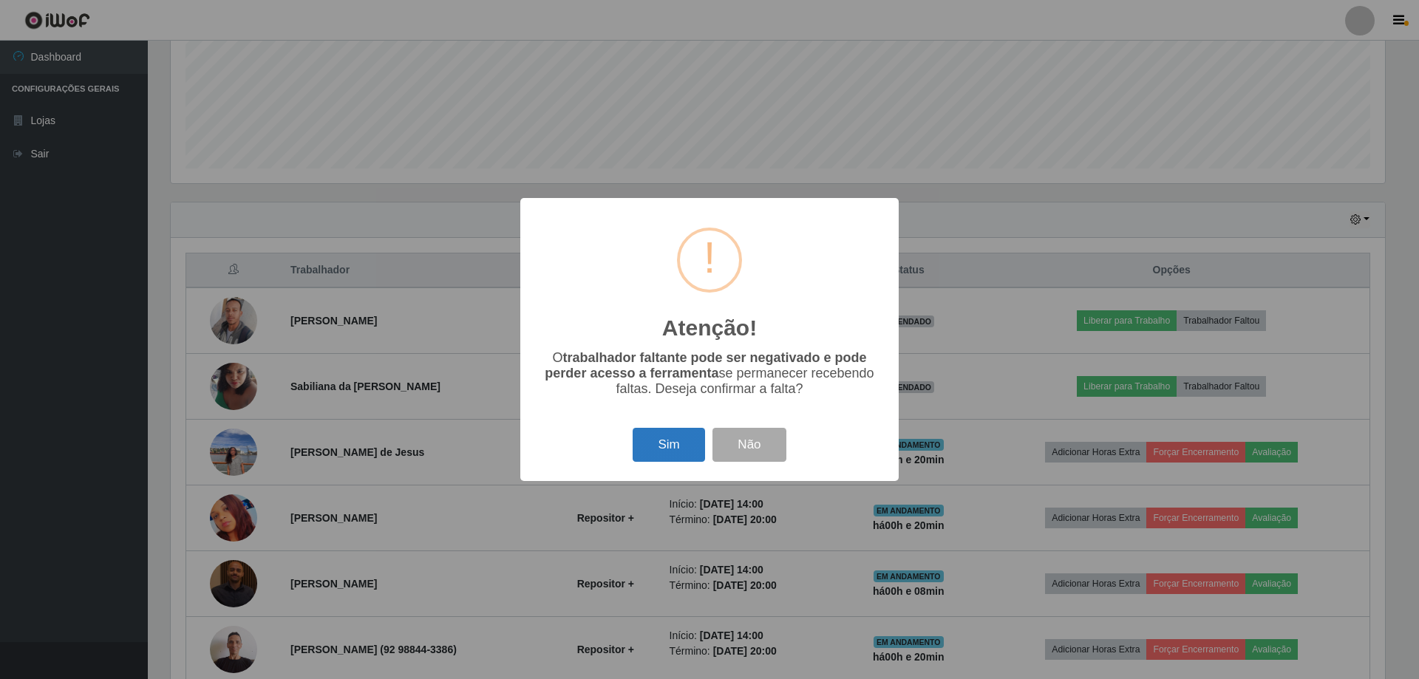
click at [667, 455] on button "Sim" at bounding box center [669, 445] width 72 height 35
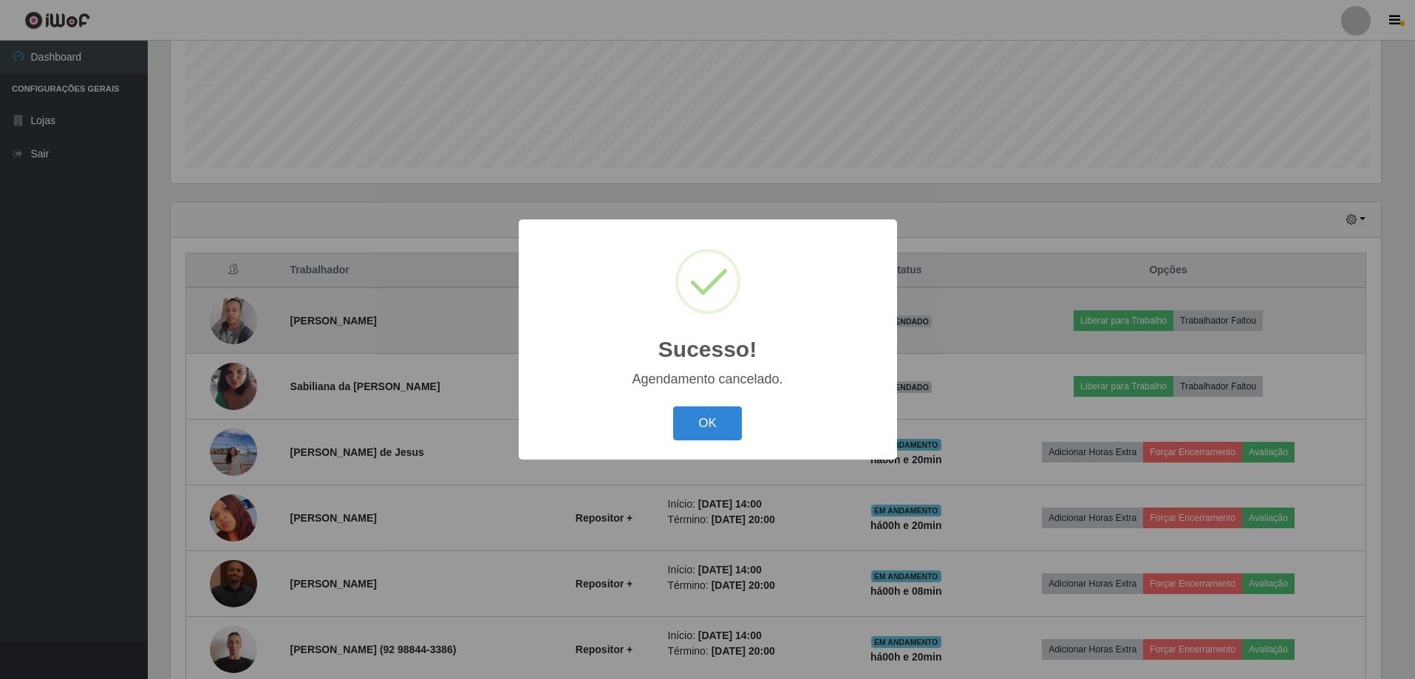
scroll to position [0, 0]
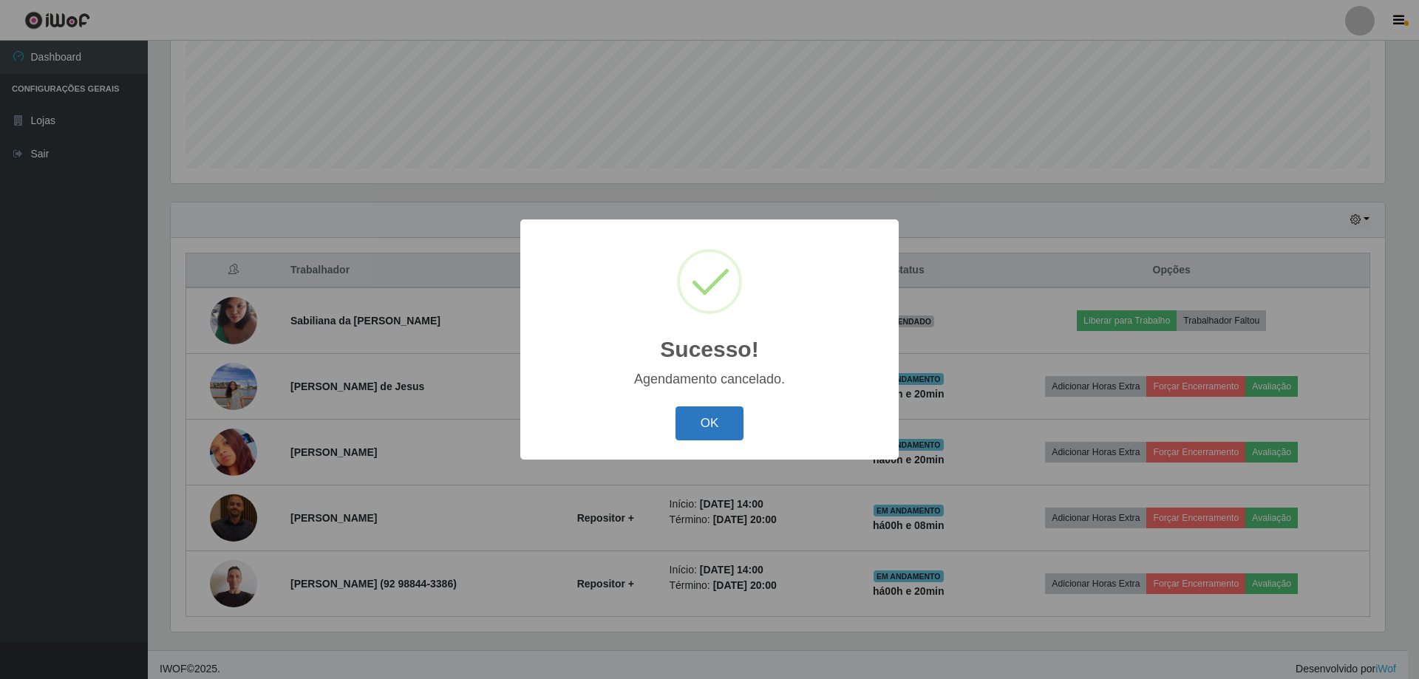
click at [735, 435] on button "OK" at bounding box center [709, 423] width 69 height 35
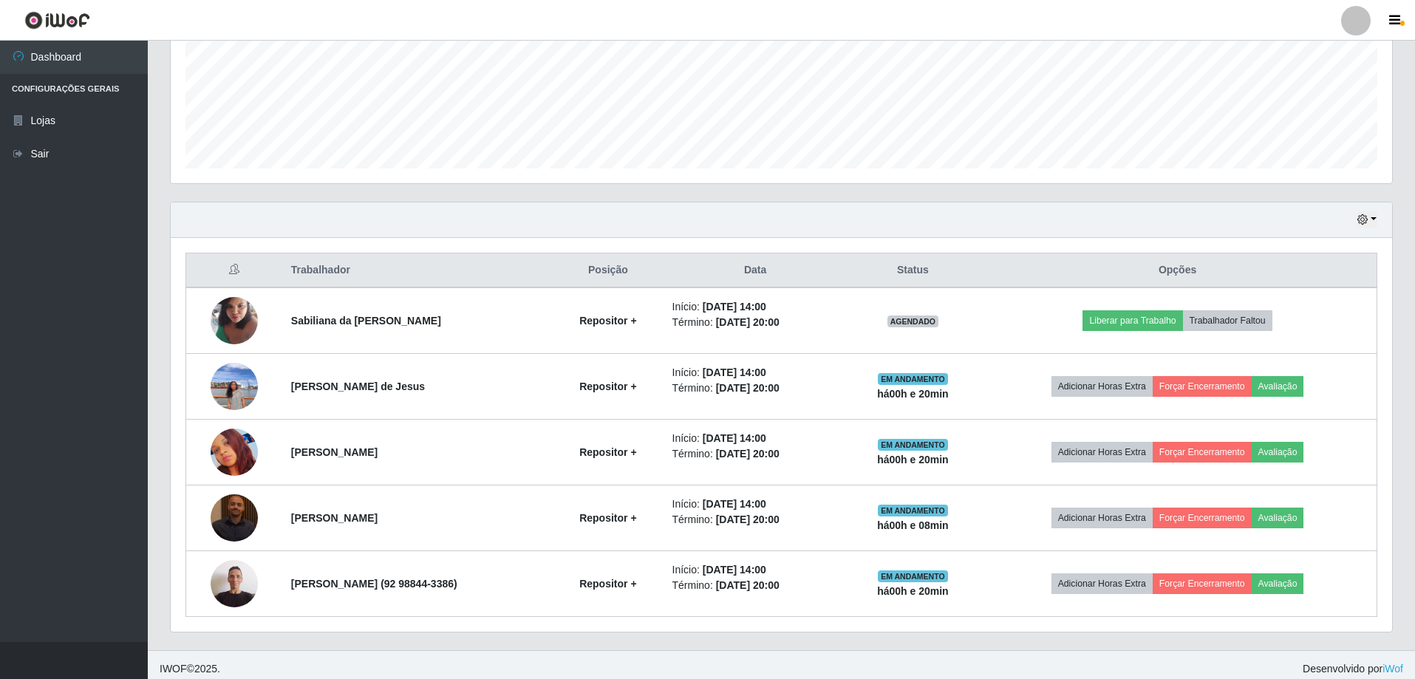
drag, startPoint x: 356, startPoint y: 451, endPoint x: 17, endPoint y: 421, distance: 340.5
click at [17, 421] on ul "Dashboard Configurações Gerais Lojas Sair" at bounding box center [74, 341] width 148 height 601
